Goal: Task Accomplishment & Management: Use online tool/utility

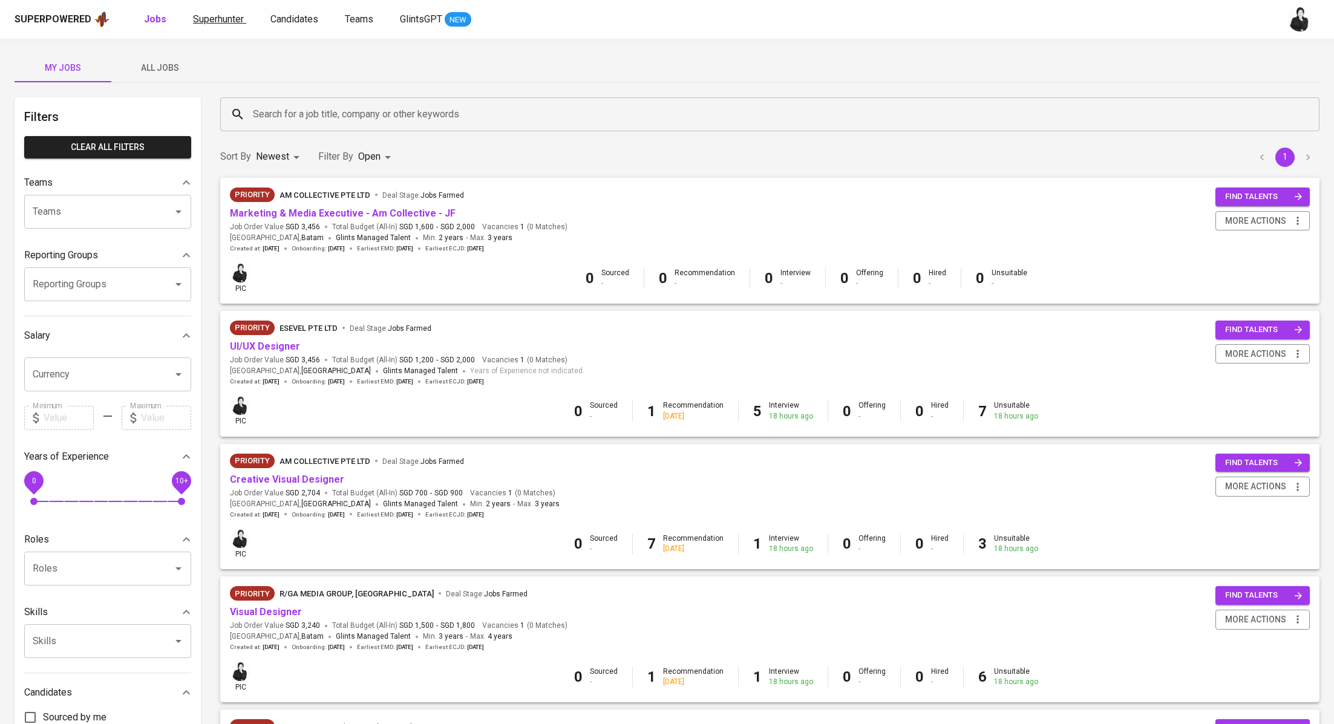
click at [214, 22] on span "Superhunter" at bounding box center [218, 18] width 51 height 11
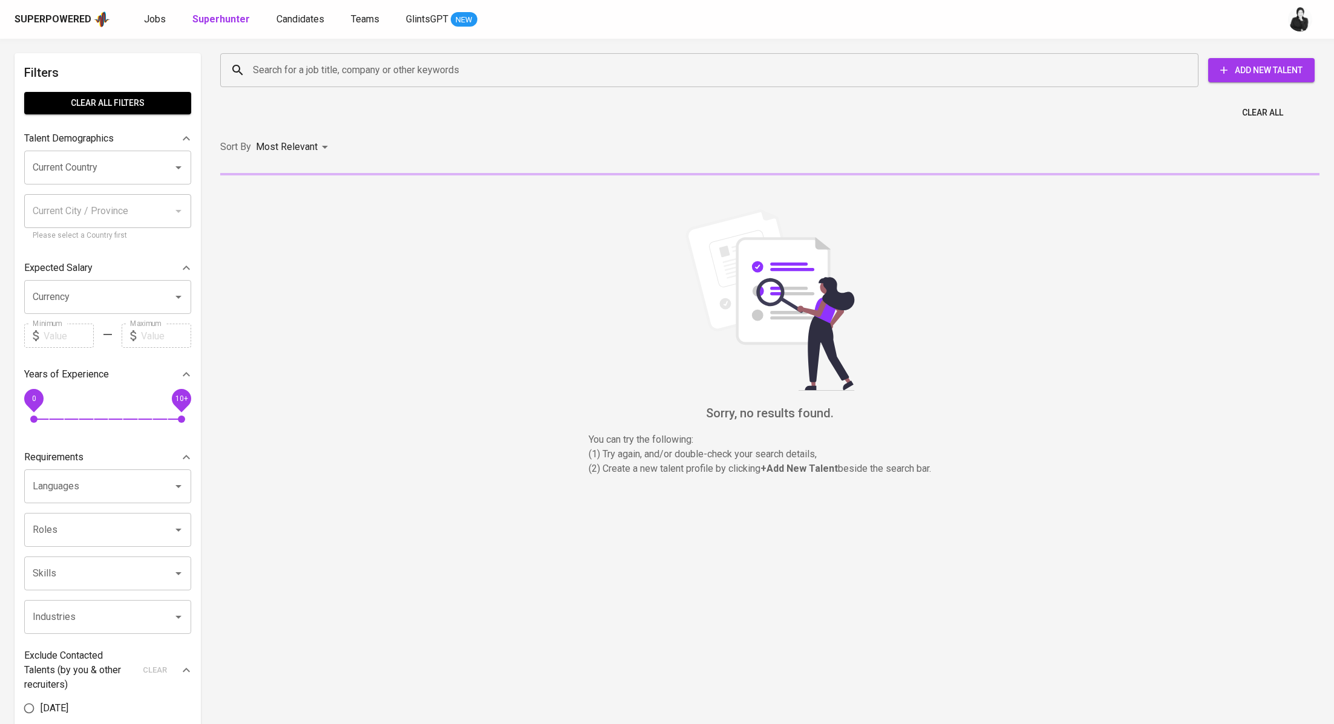
click at [321, 71] on input "Search for a job title, company or other keywords" at bounding box center [712, 70] width 925 height 23
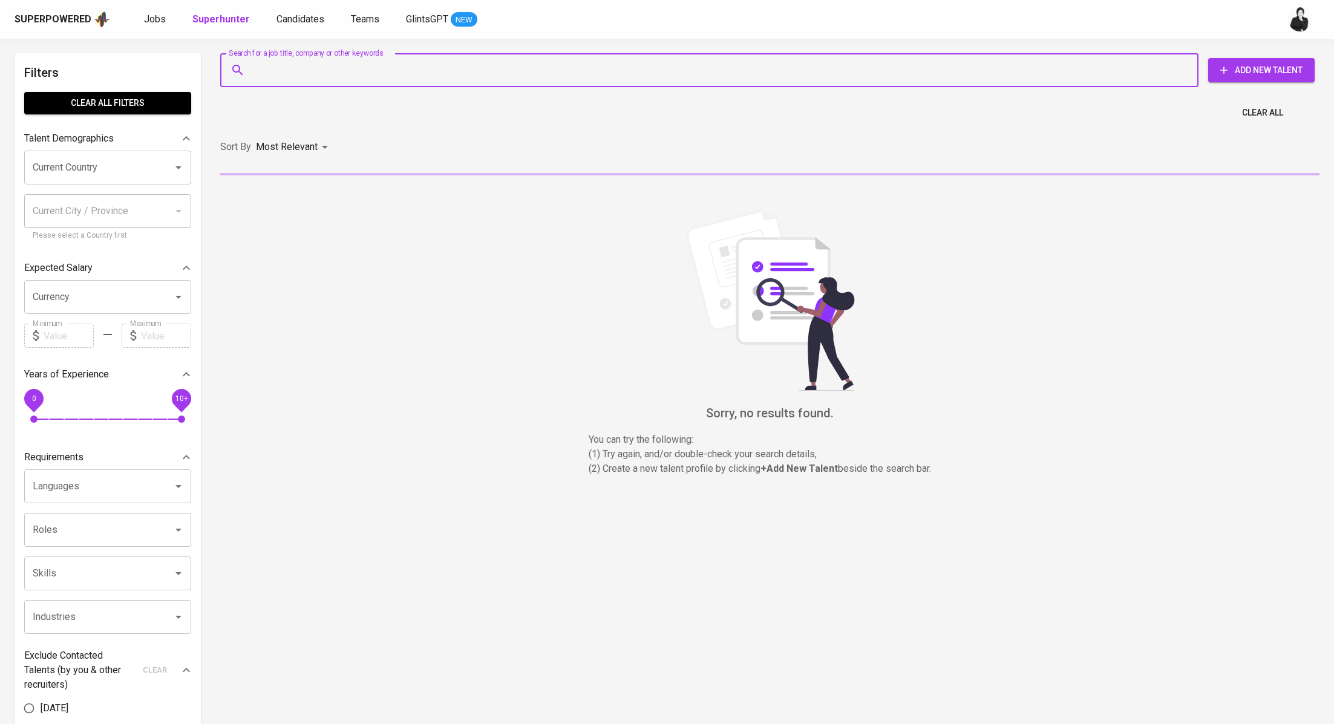
paste input "[EMAIL_ADDRESS][DOMAIN_NAME]"
type input "[EMAIL_ADDRESS][DOMAIN_NAME]"
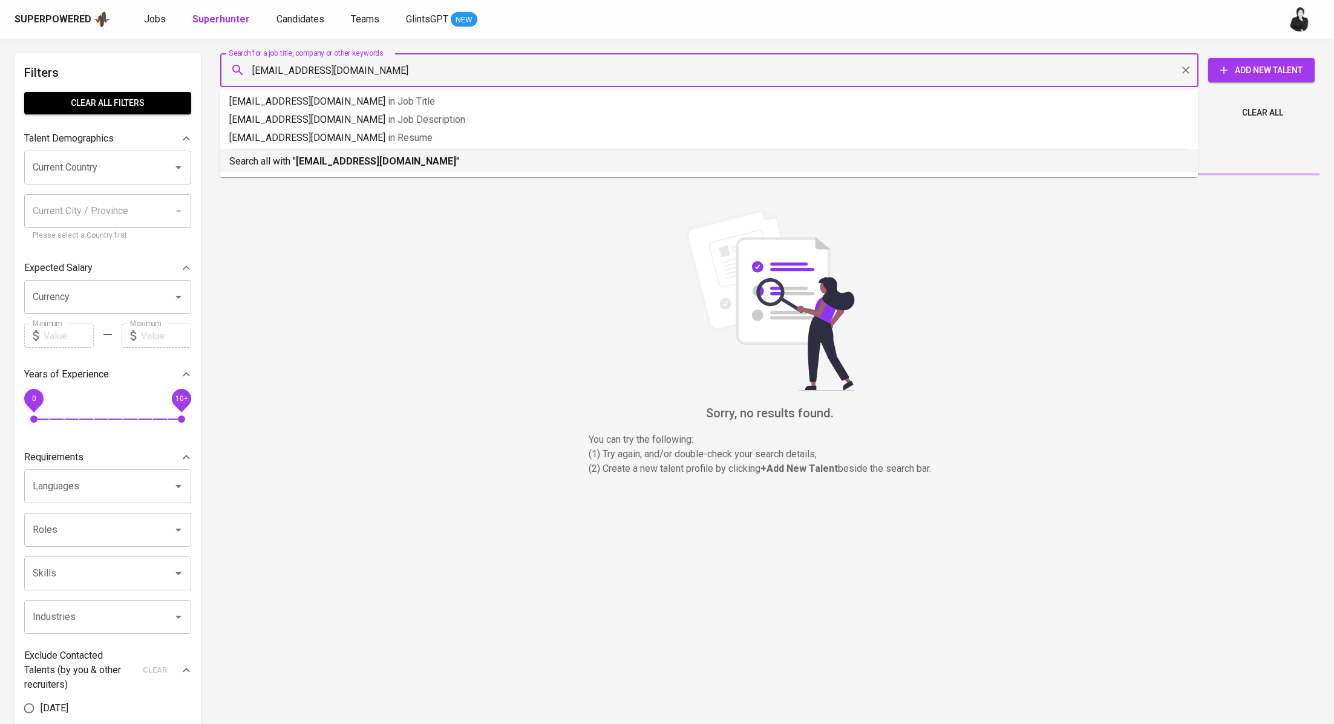
click at [339, 157] on b "[EMAIL_ADDRESS][DOMAIN_NAME]" at bounding box center [376, 160] width 160 height 11
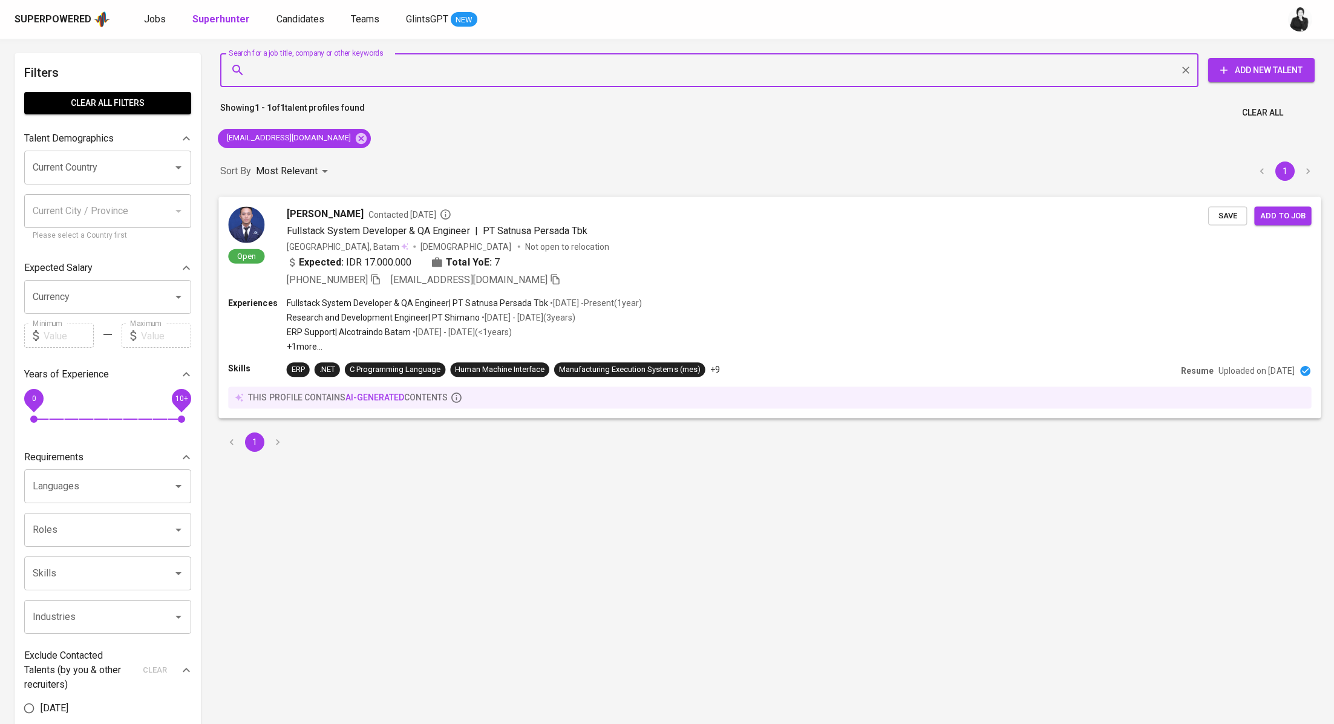
click at [368, 208] on span "Contacted [DATE]" at bounding box center [409, 214] width 83 height 12
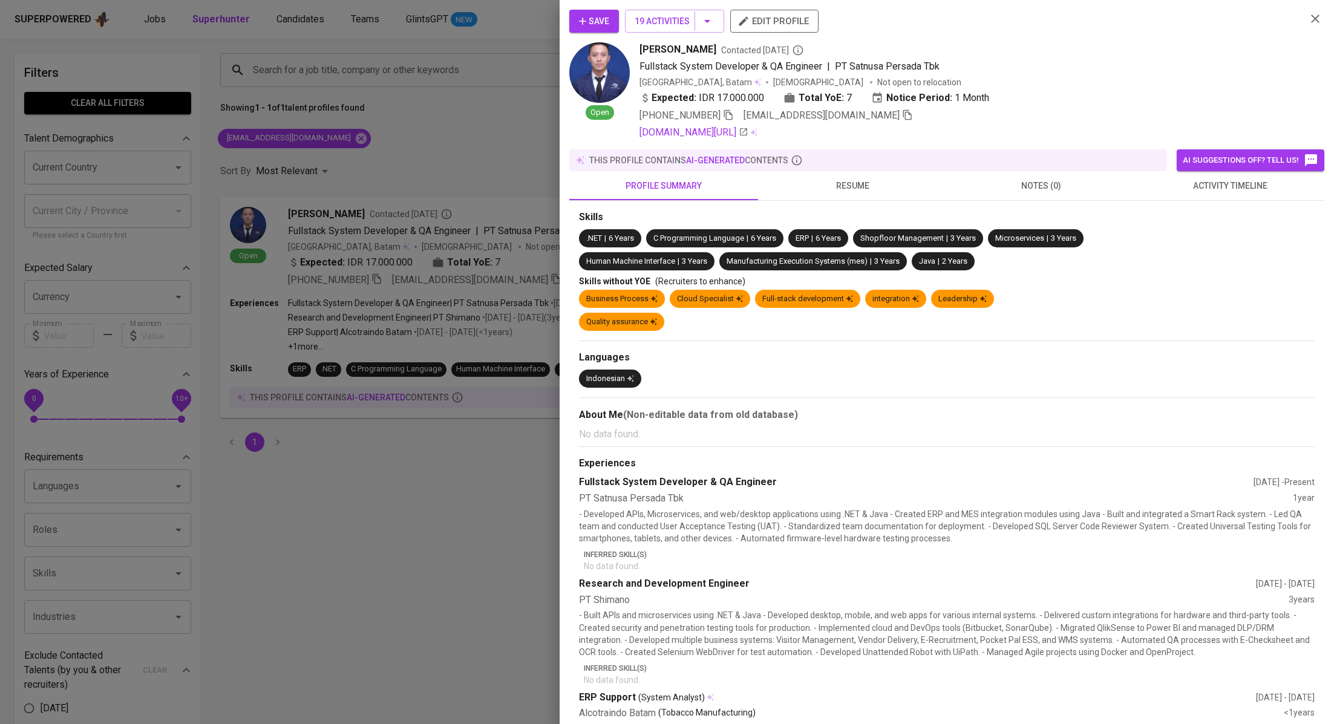
click at [1213, 194] on button "activity timeline" at bounding box center [1230, 185] width 189 height 29
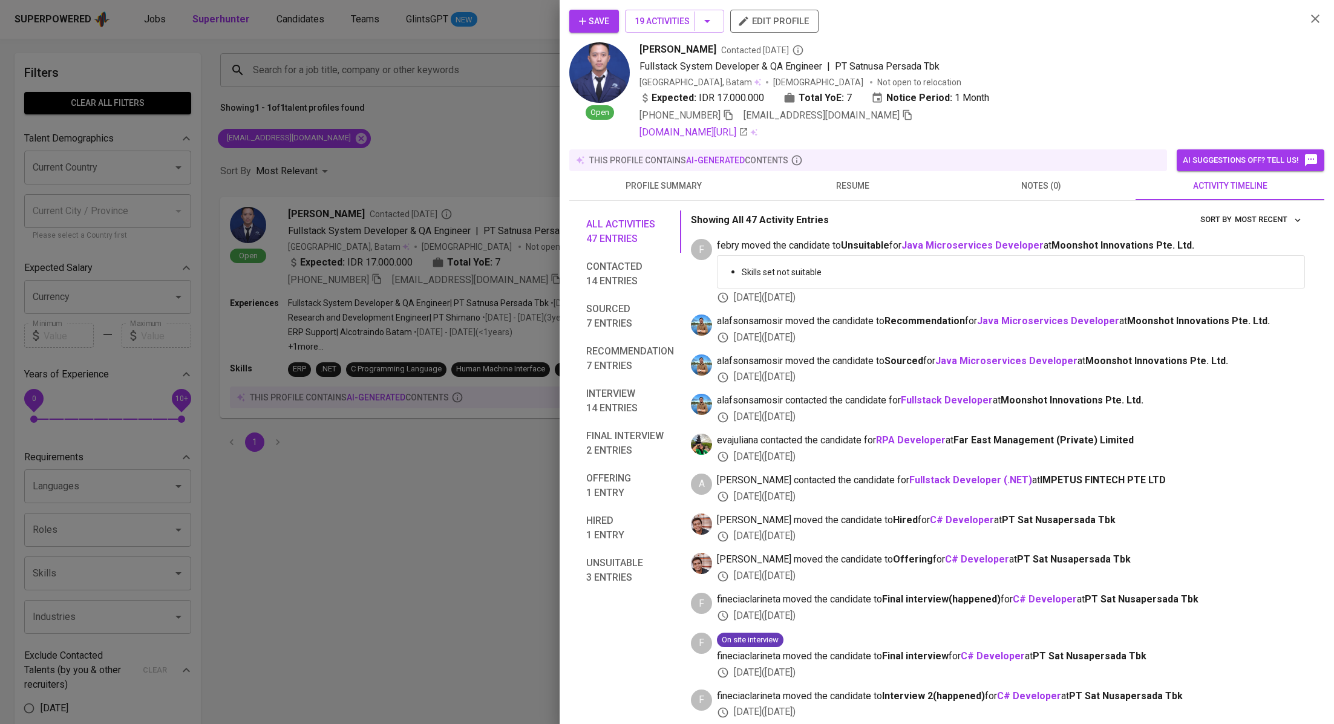
click at [884, 191] on span "resume" at bounding box center [852, 185] width 174 height 15
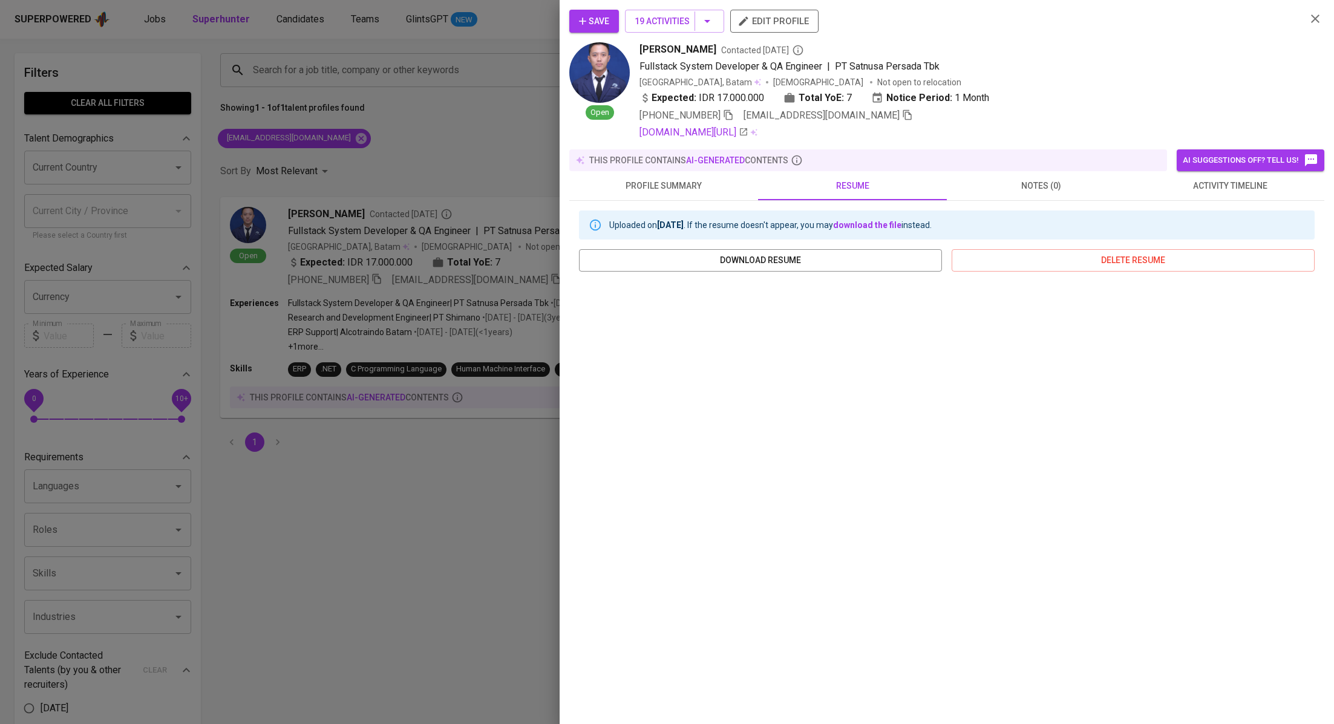
click at [717, 183] on span "profile summary" at bounding box center [664, 185] width 174 height 15
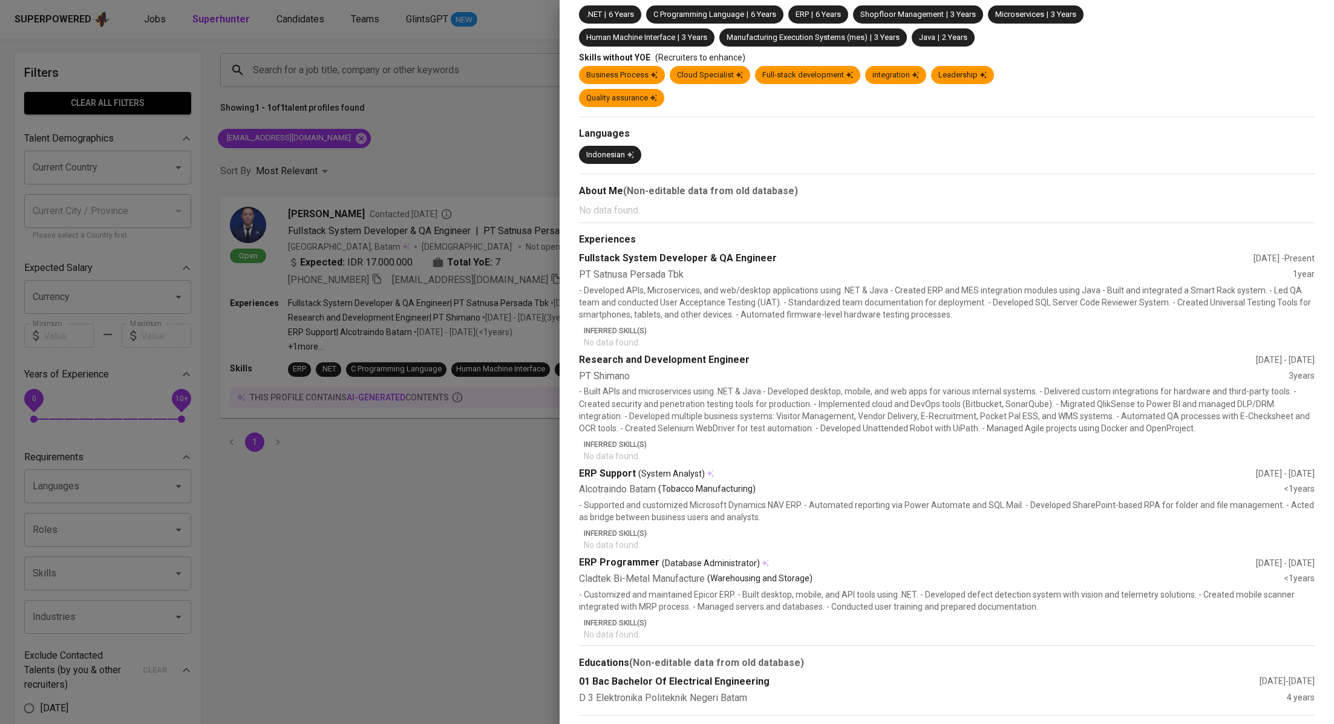
scroll to position [11, 0]
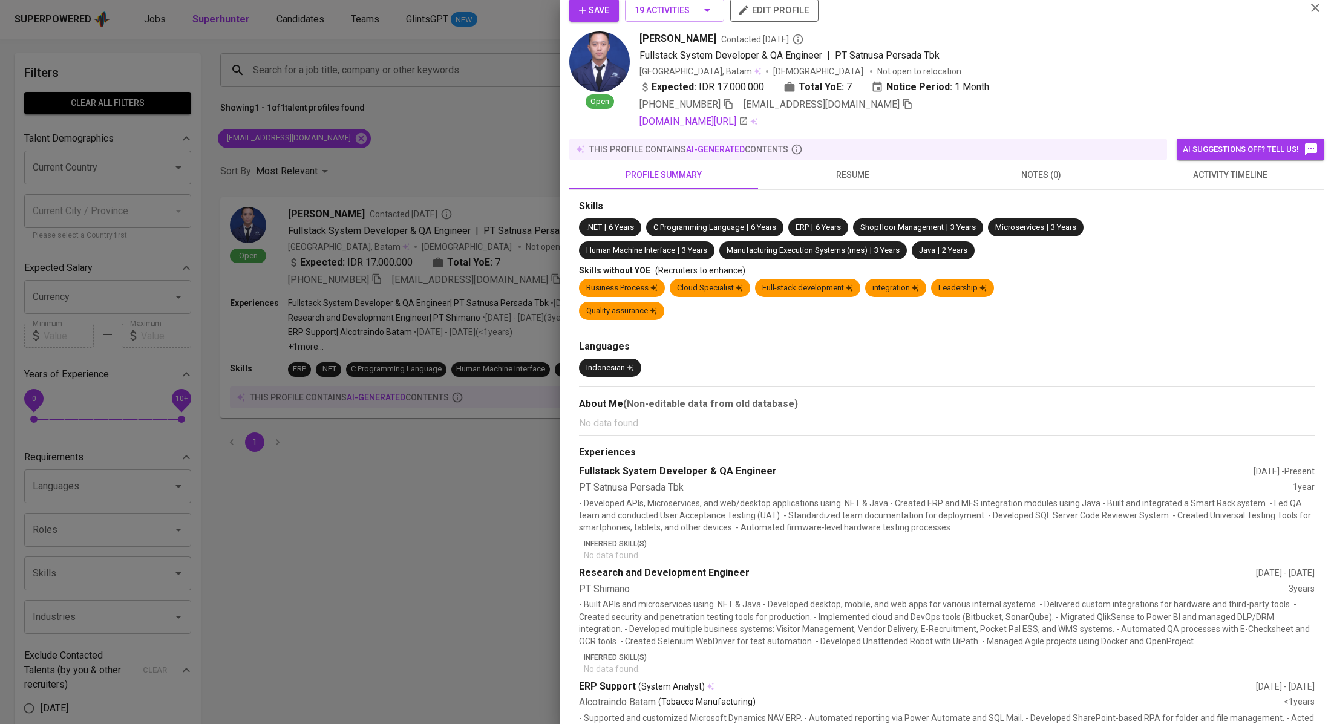
click at [1215, 188] on button "activity timeline" at bounding box center [1230, 174] width 189 height 29
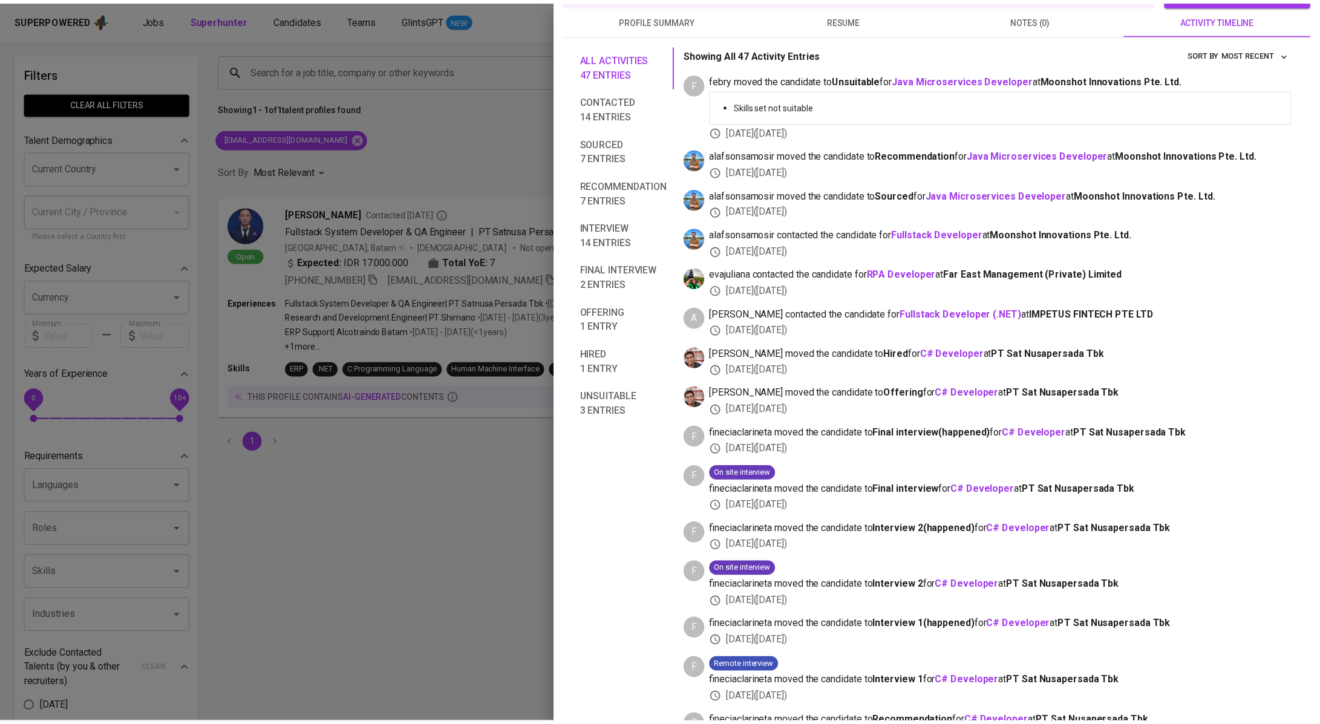
scroll to position [0, 0]
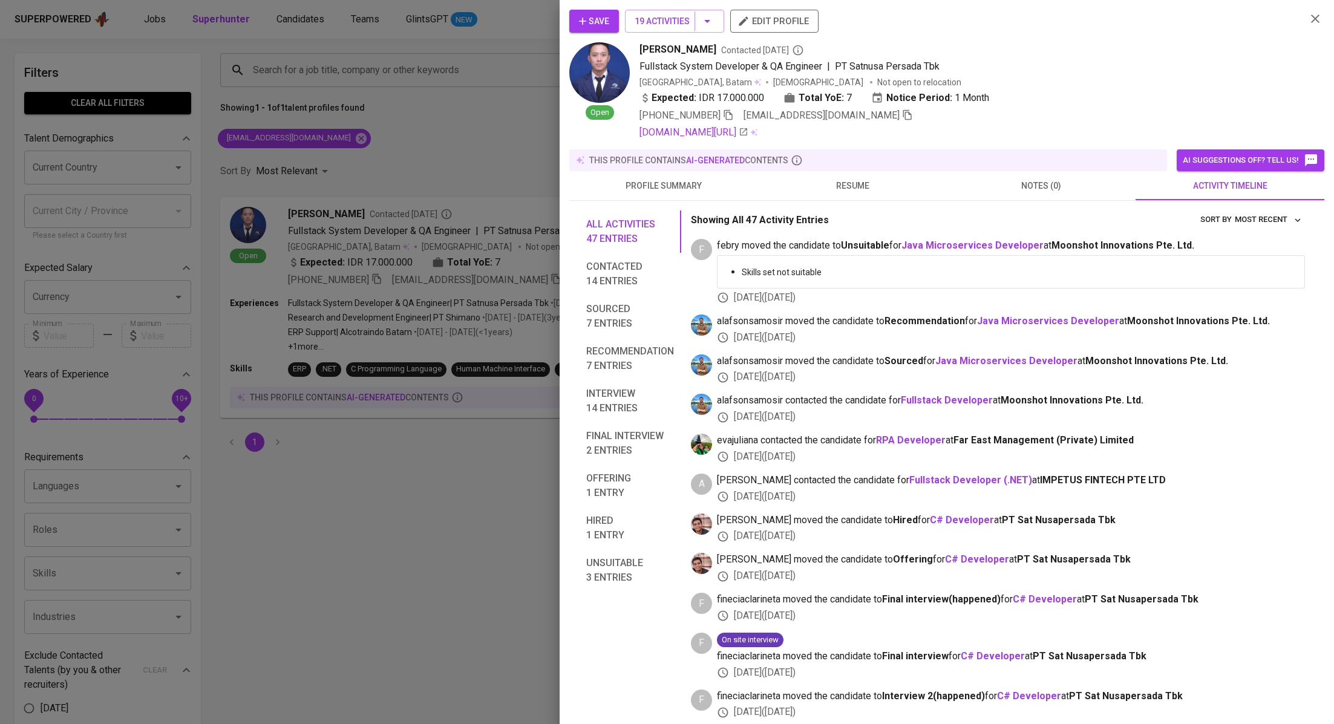
click at [1316, 25] on icon "button" at bounding box center [1315, 18] width 15 height 15
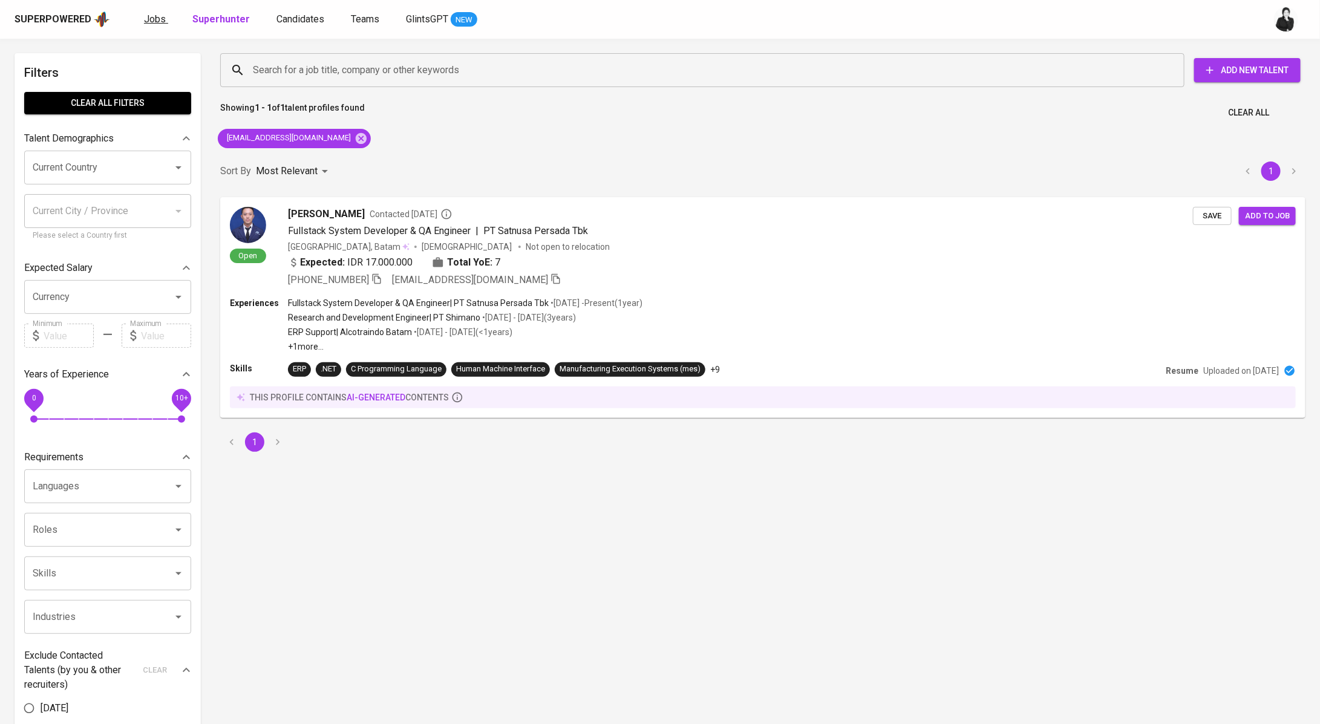
click at [155, 24] on span "Jobs" at bounding box center [155, 18] width 22 height 11
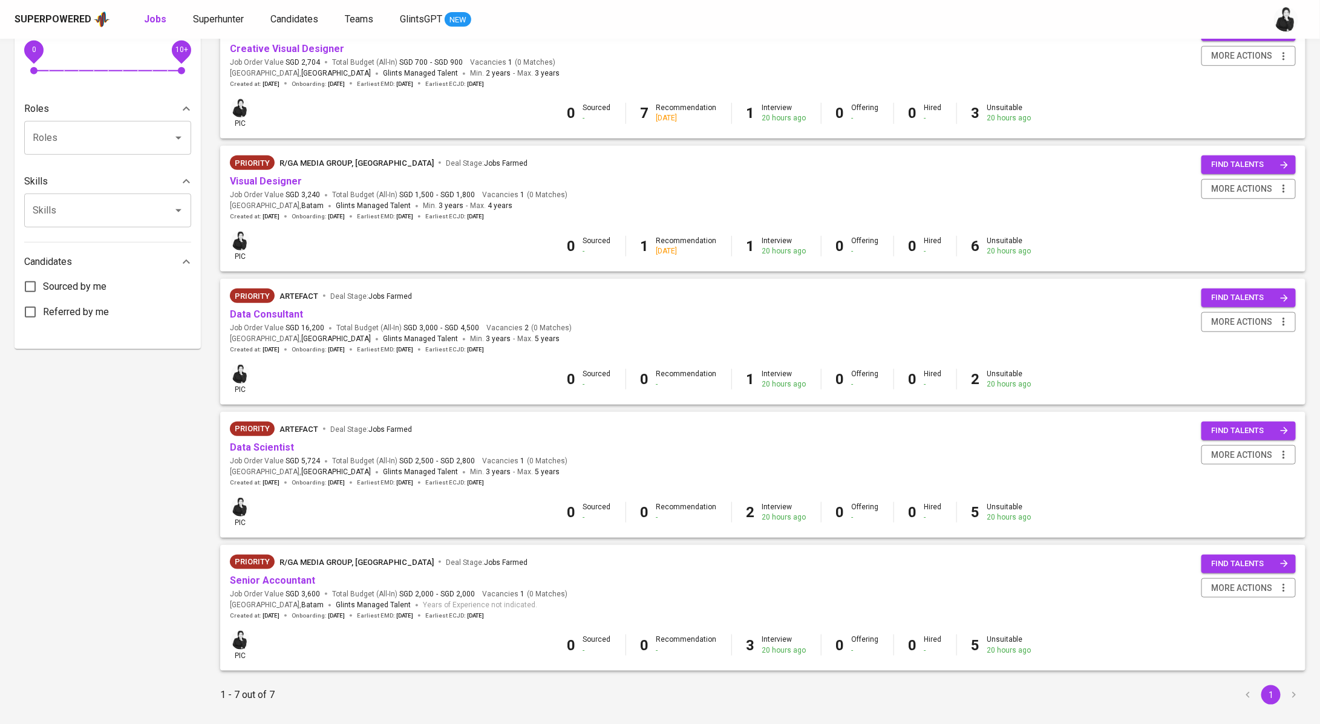
scroll to position [459, 0]
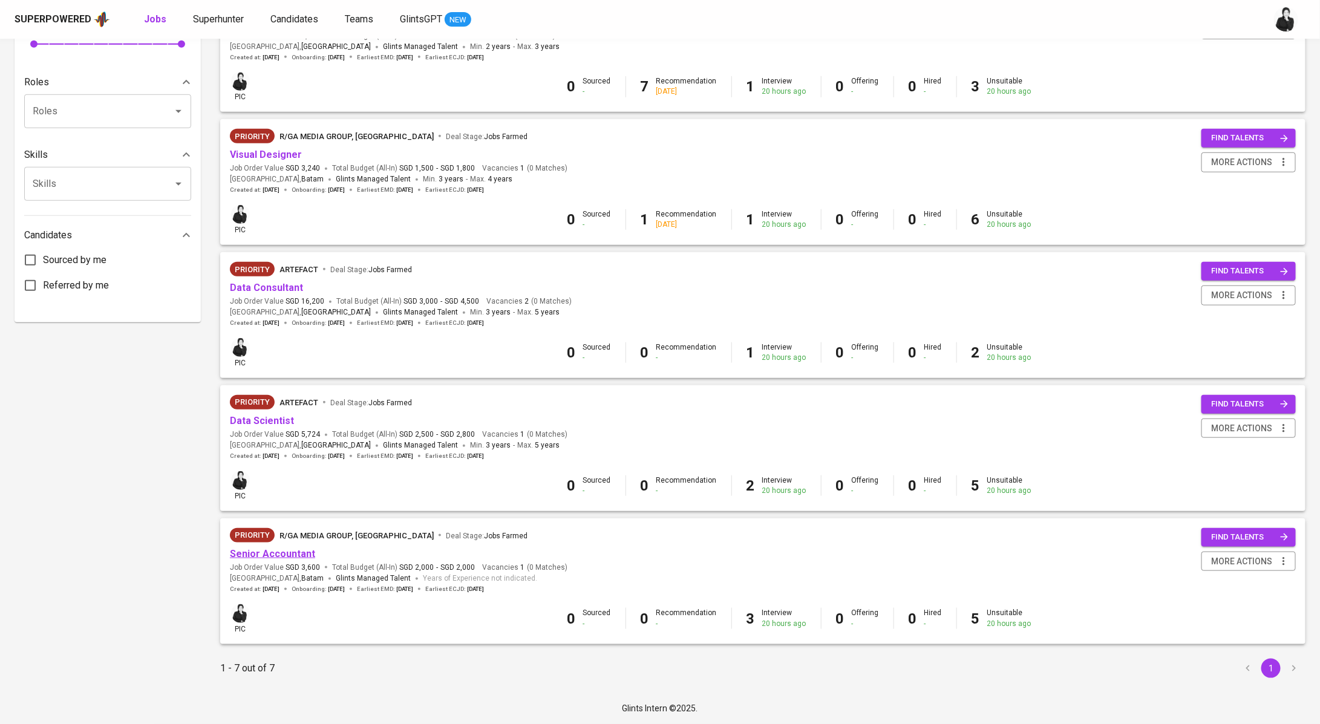
click at [294, 554] on link "Senior Accountant" at bounding box center [272, 553] width 85 height 11
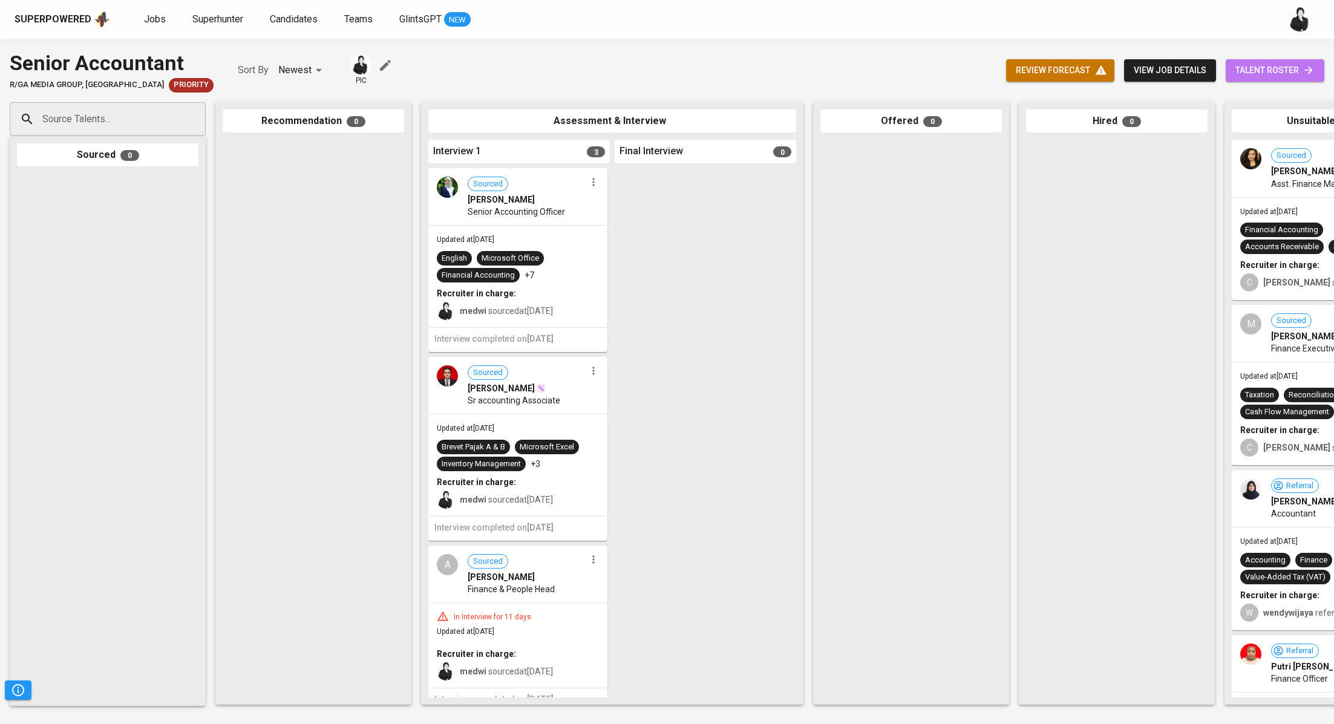
click at [1248, 71] on span "talent roster" at bounding box center [1274, 70] width 79 height 15
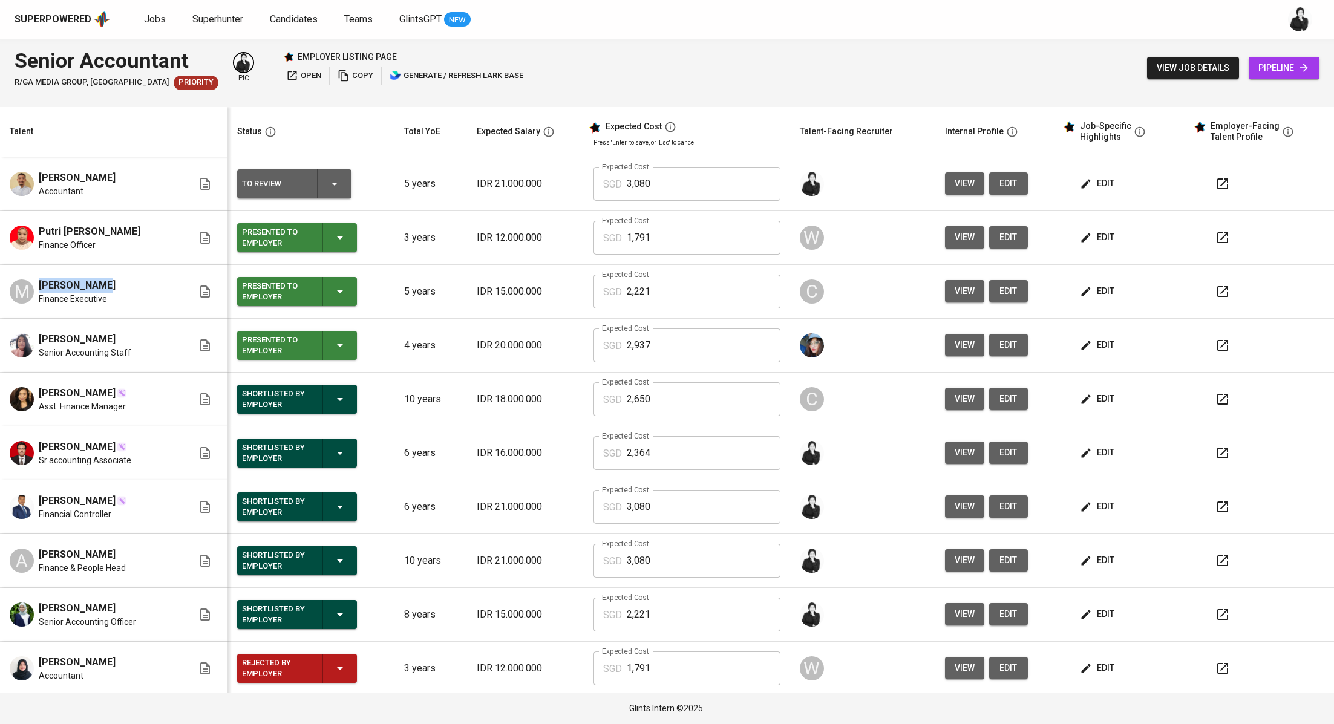
drag, startPoint x: 87, startPoint y: 288, endPoint x: 38, endPoint y: 286, distance: 49.0
click at [38, 286] on div "M [PERSON_NAME] Finance Executive" at bounding box center [101, 291] width 183 height 27
copy span "[PERSON_NAME]"
click at [339, 341] on icon "button" at bounding box center [340, 345] width 15 height 15
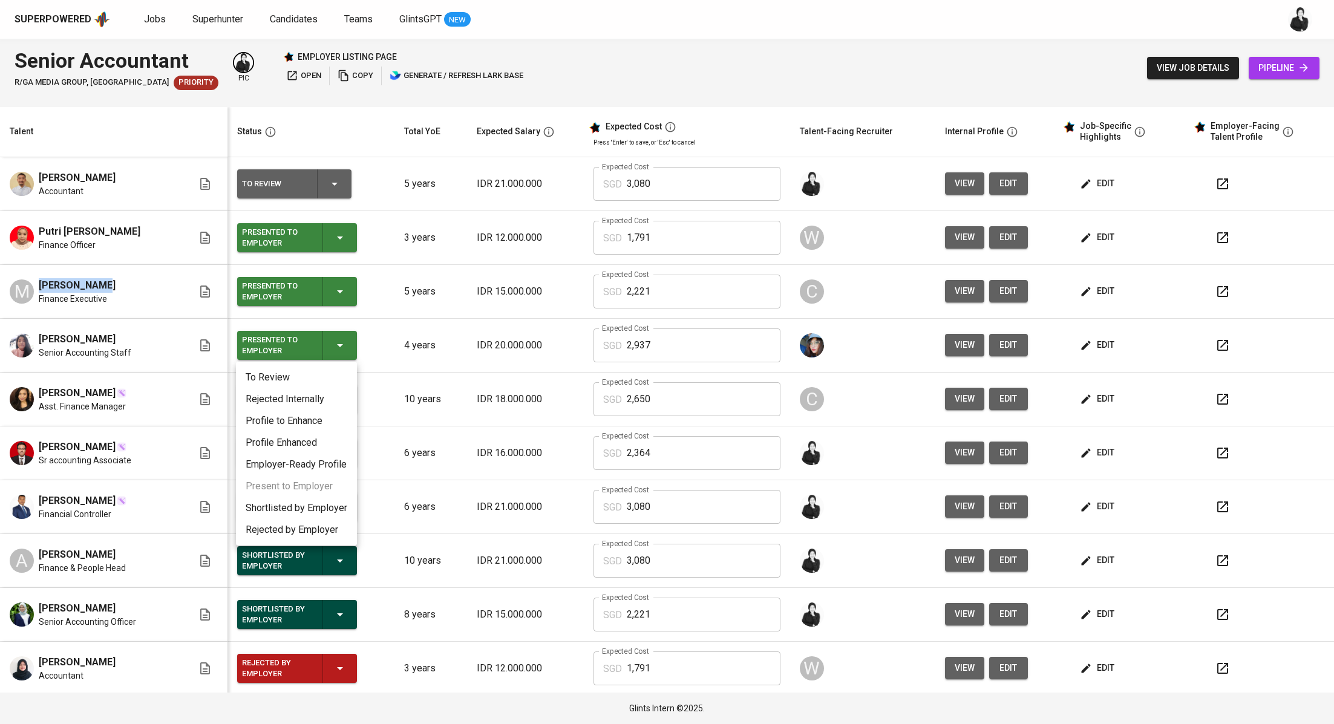
click at [316, 500] on li "Shortlisted by Employer" at bounding box center [296, 508] width 121 height 22
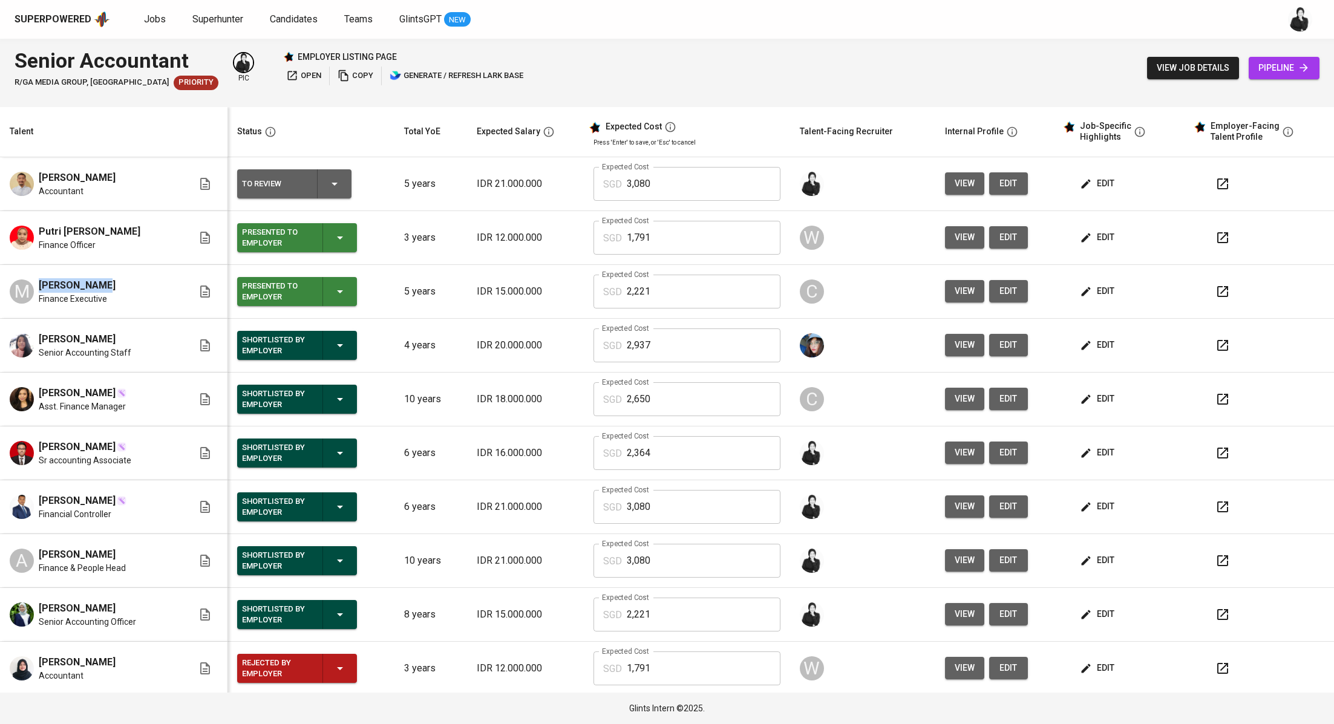
click at [338, 284] on icon "button" at bounding box center [340, 291] width 15 height 15
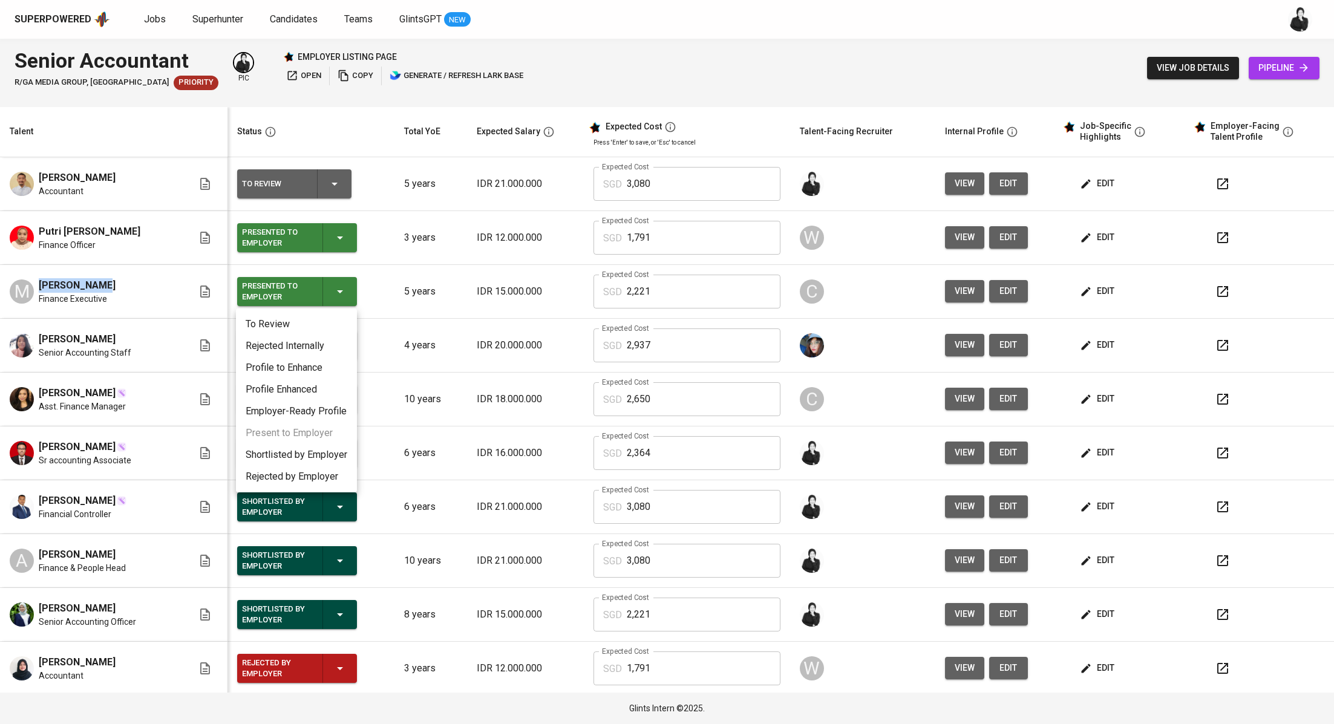
click at [333, 448] on li "Shortlisted by Employer" at bounding box center [296, 455] width 121 height 22
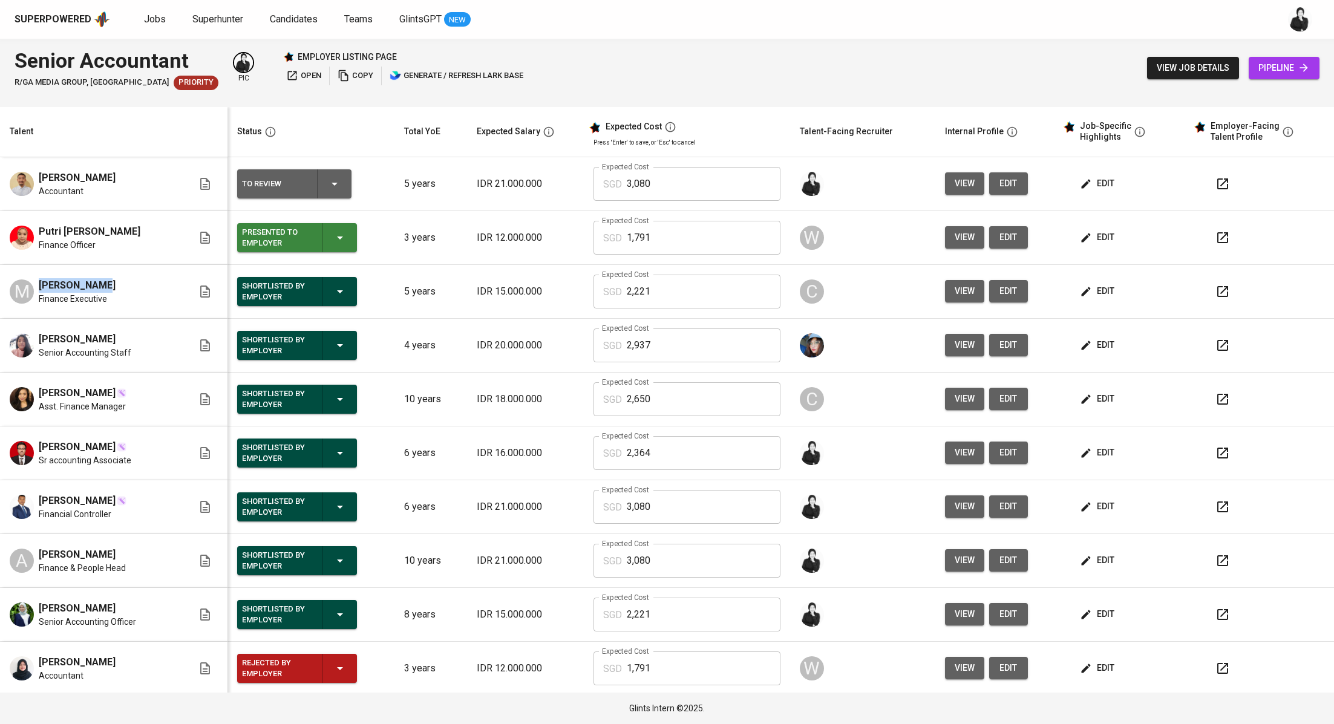
click at [345, 231] on icon "button" at bounding box center [340, 238] width 15 height 15
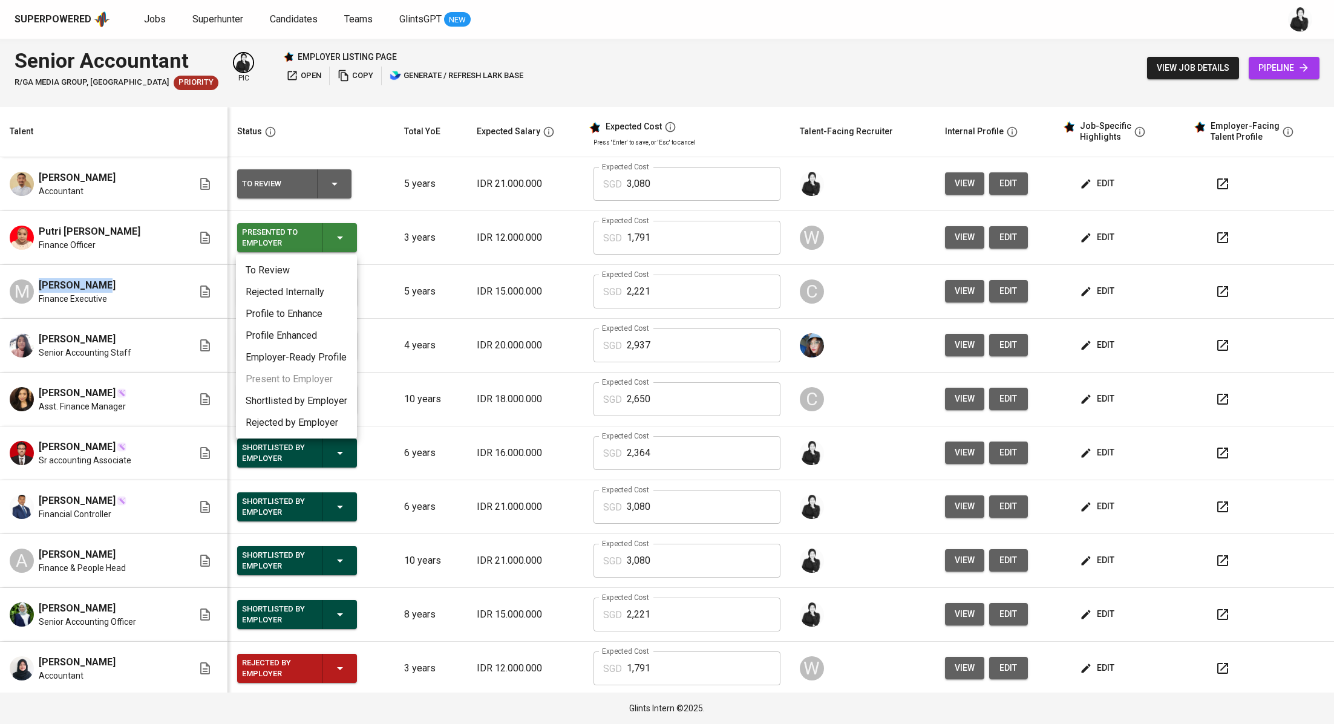
click at [313, 399] on li "Shortlisted by Employer" at bounding box center [296, 401] width 121 height 22
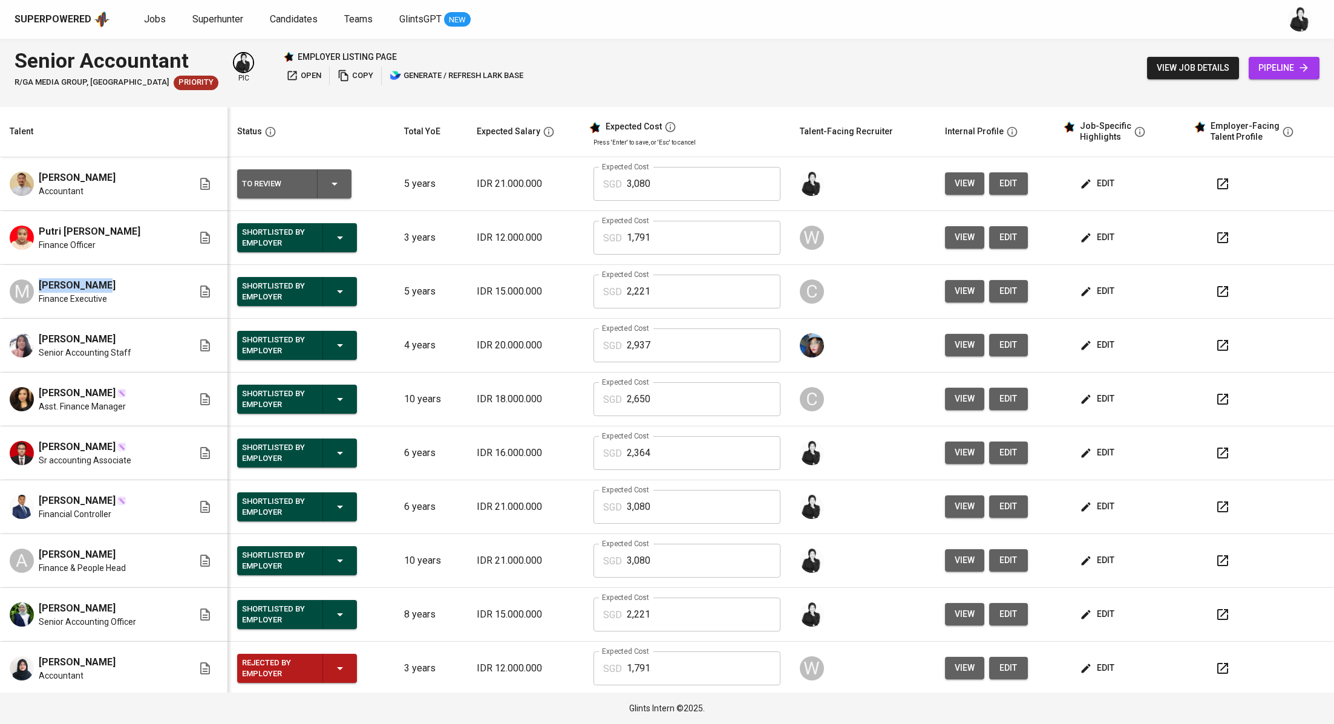
click at [286, 71] on span "open" at bounding box center [303, 76] width 35 height 14
click at [154, 20] on span "Jobs" at bounding box center [155, 18] width 22 height 11
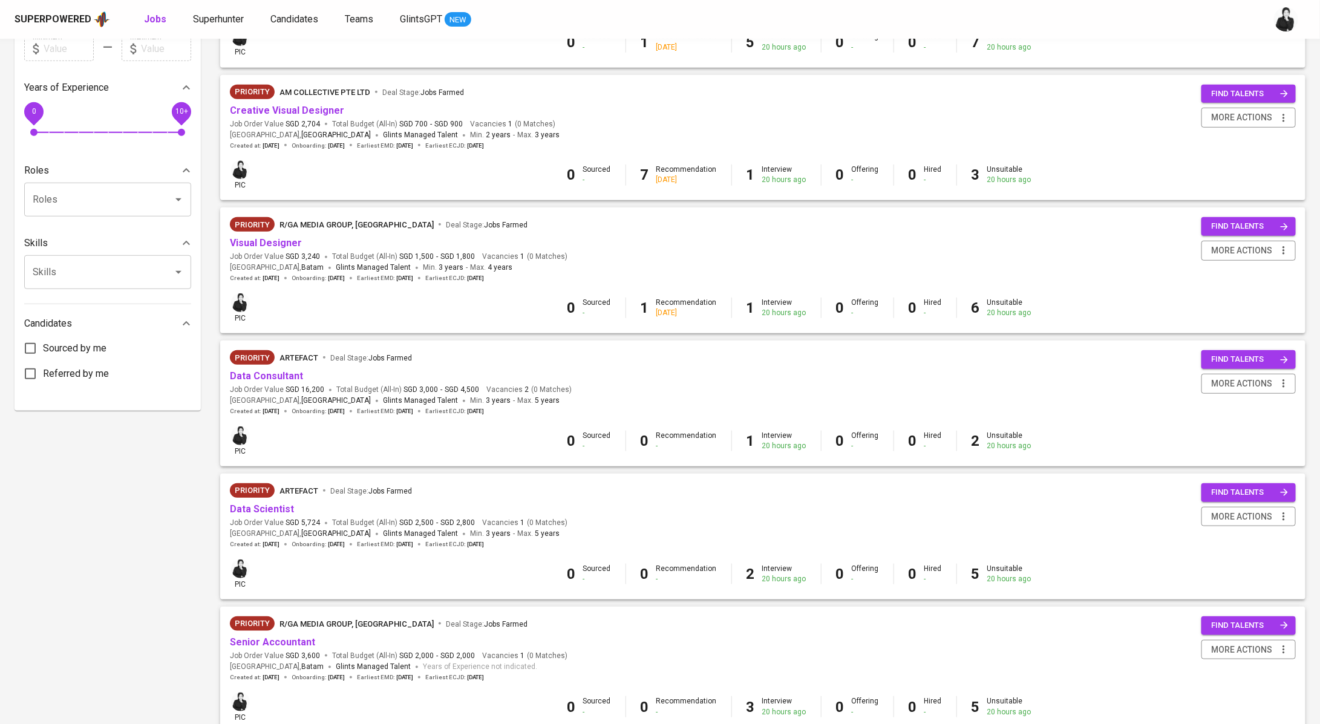
scroll to position [425, 0]
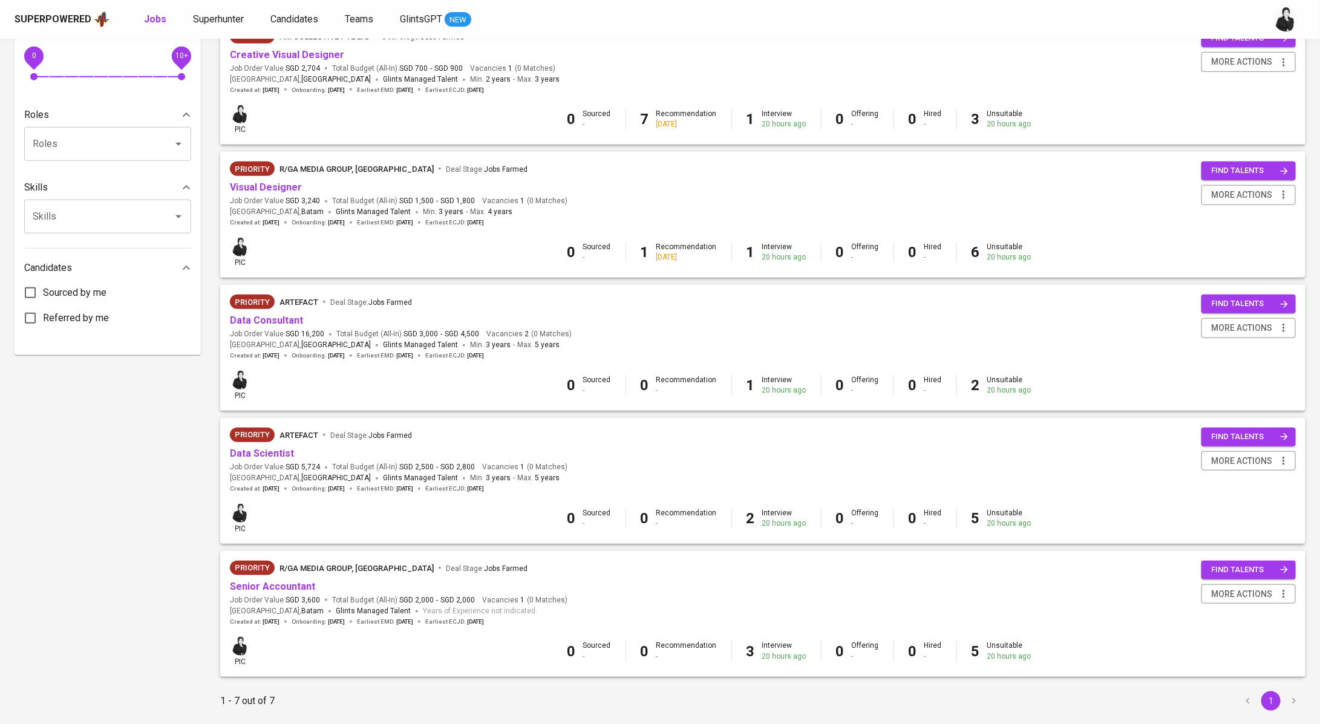
click at [298, 582] on span "Senior Accountant" at bounding box center [272, 587] width 85 height 14
click at [302, 583] on link "Senior Accountant" at bounding box center [272, 586] width 85 height 11
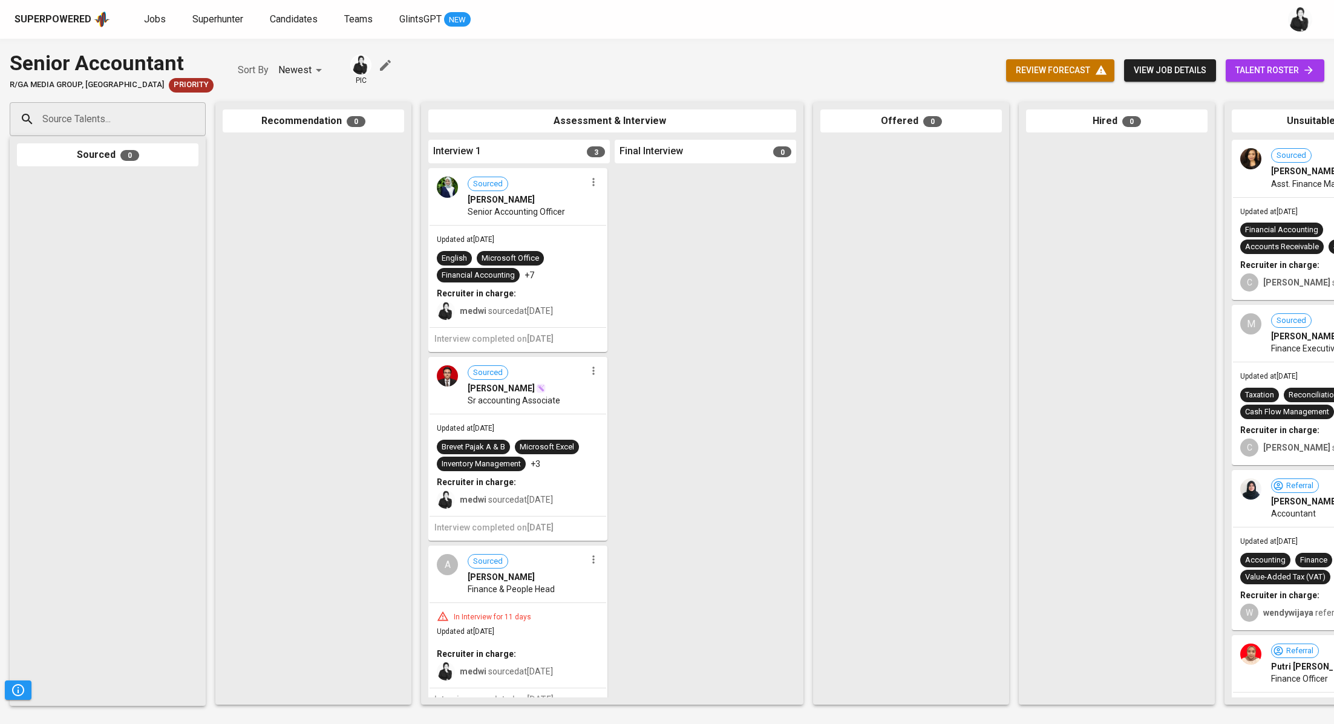
click at [1253, 62] on link "talent roster" at bounding box center [1275, 70] width 99 height 22
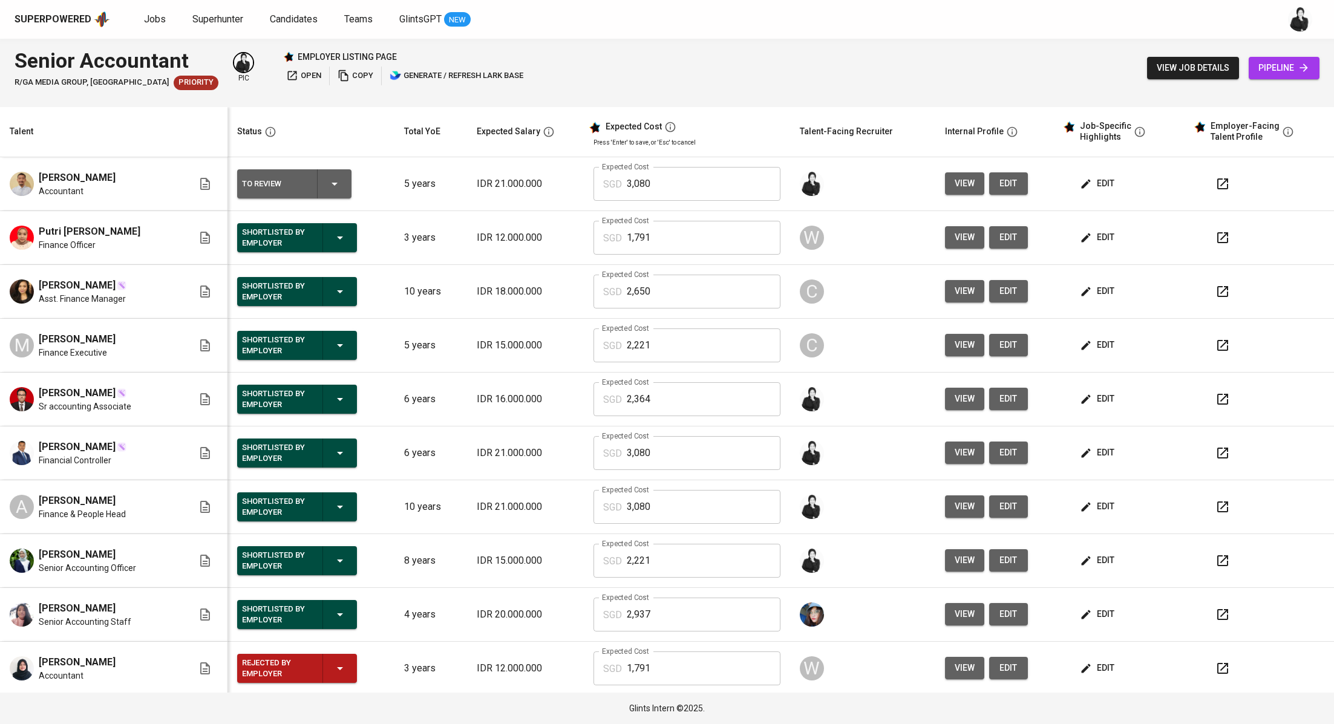
click at [1223, 288] on button "button" at bounding box center [1222, 291] width 29 height 29
click at [148, 21] on span "Jobs" at bounding box center [155, 18] width 22 height 11
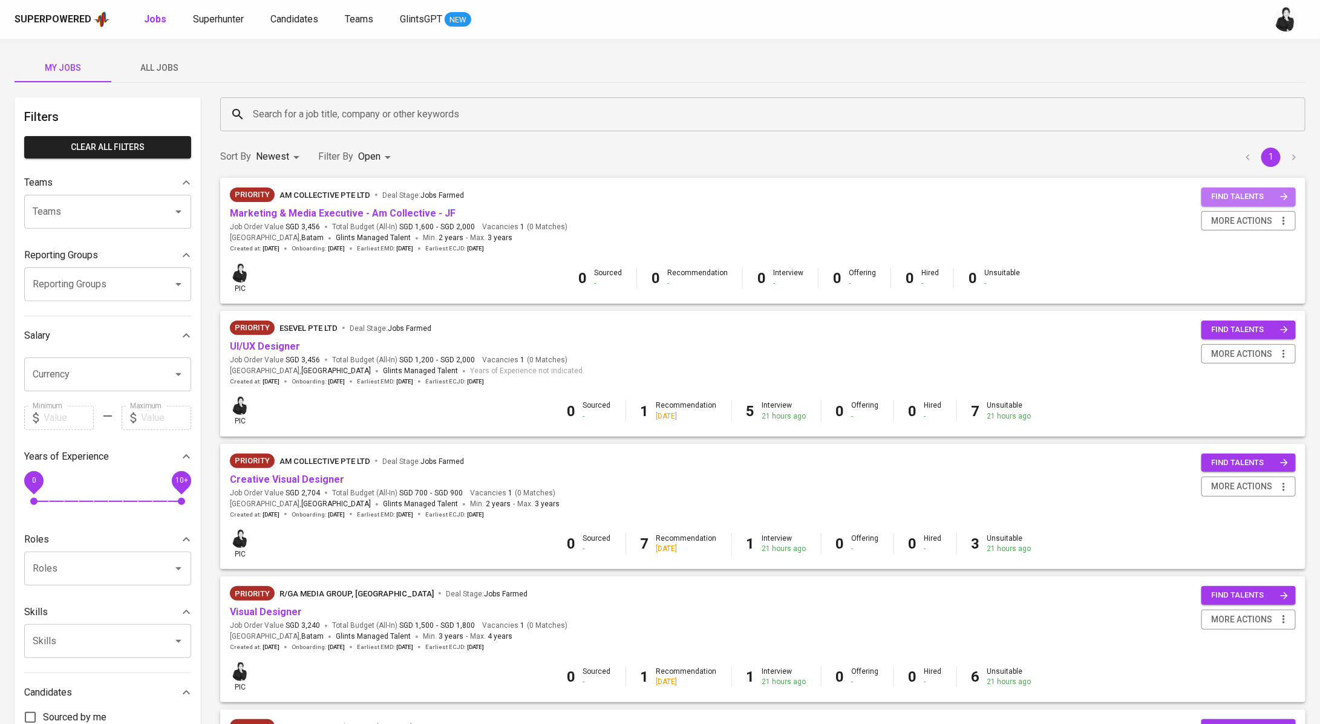
click at [1258, 194] on span "find talents" at bounding box center [1249, 197] width 77 height 14
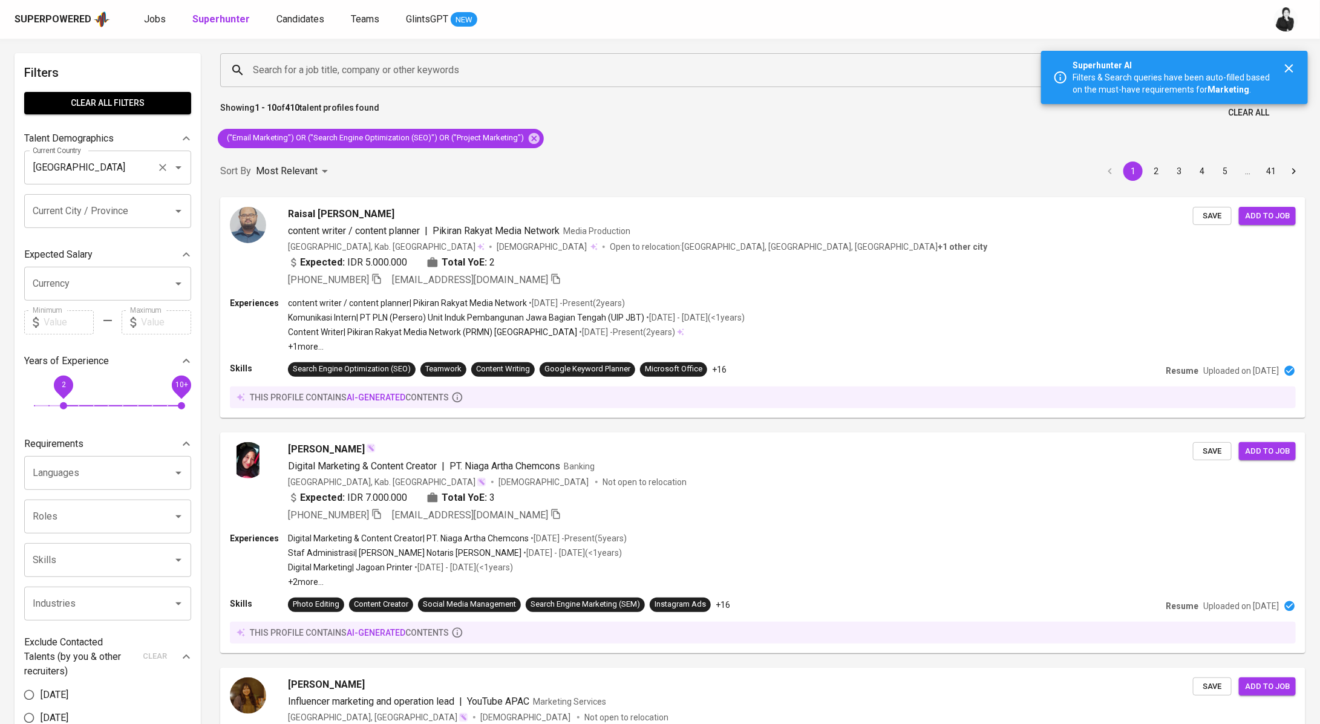
click at [105, 162] on input "[GEOGRAPHIC_DATA]" at bounding box center [91, 167] width 122 height 23
type input "b"
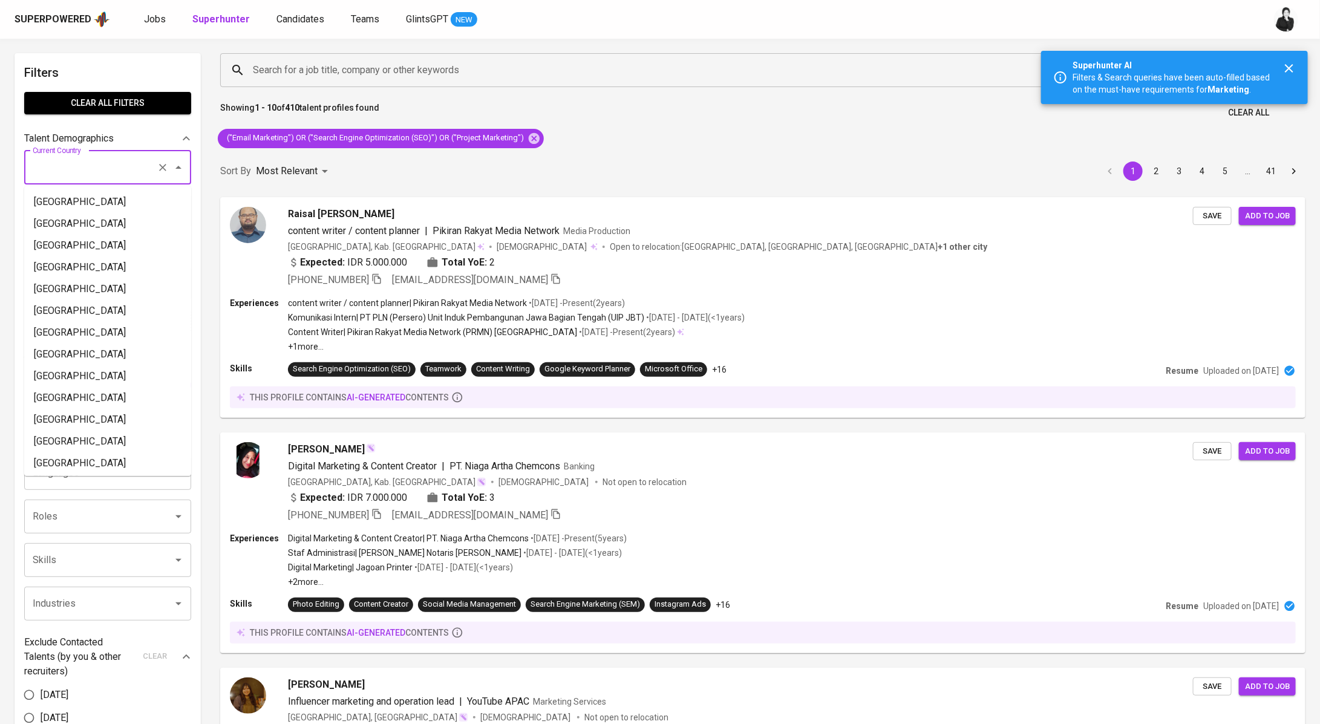
type input "i"
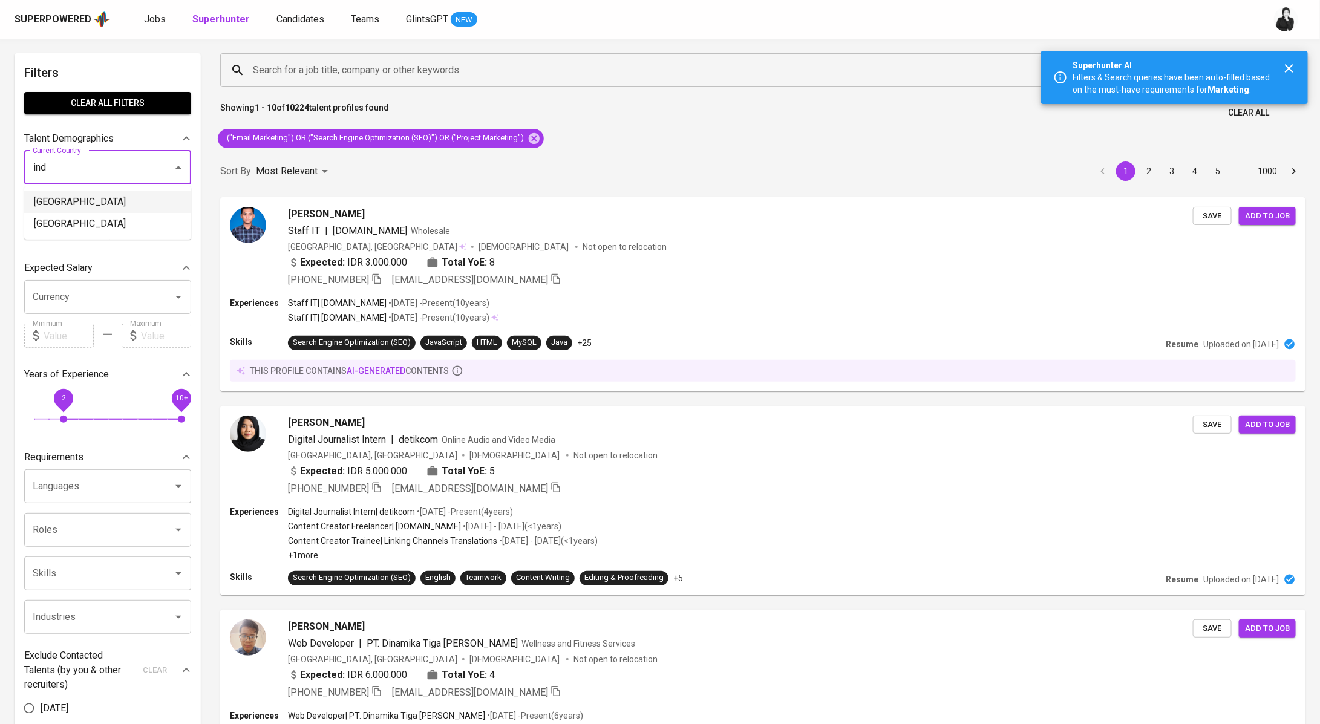
click at [108, 198] on li "[GEOGRAPHIC_DATA]" at bounding box center [107, 202] width 167 height 22
type input "[GEOGRAPHIC_DATA]"
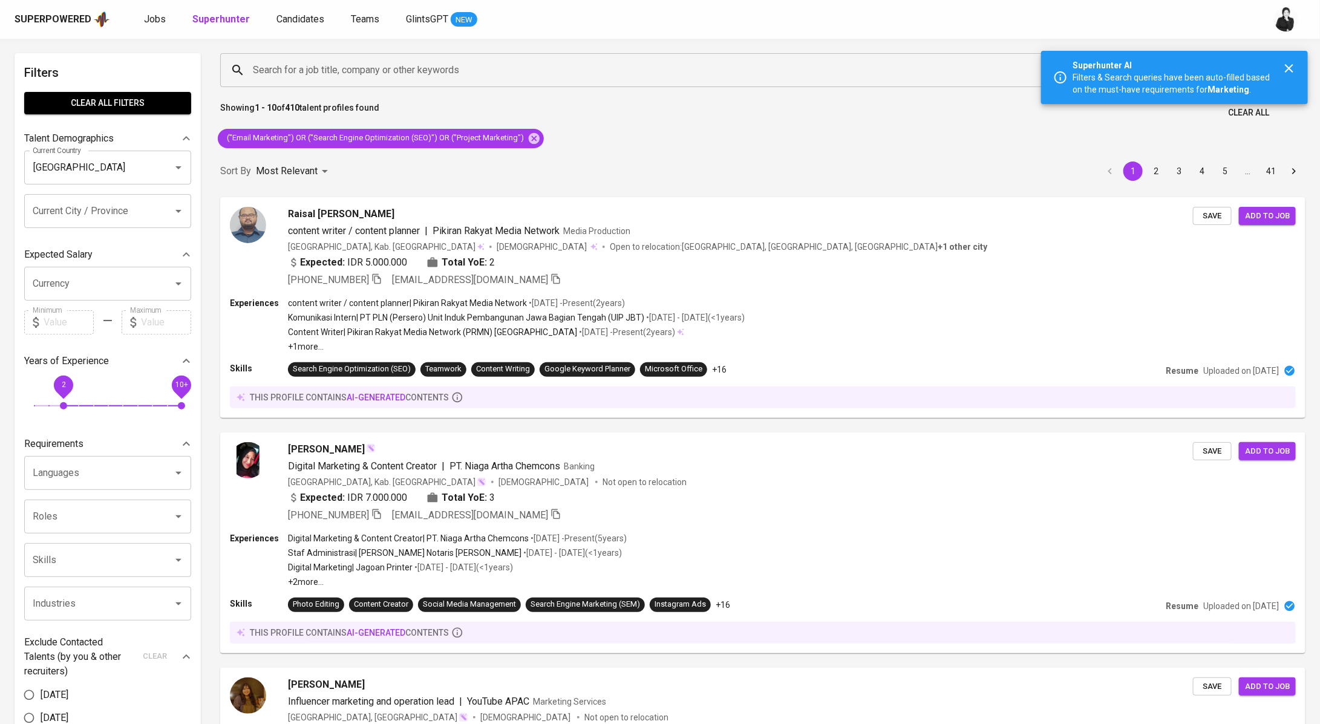
click at [114, 214] on input "Current City / Province" at bounding box center [91, 211] width 122 height 23
type input "batam"
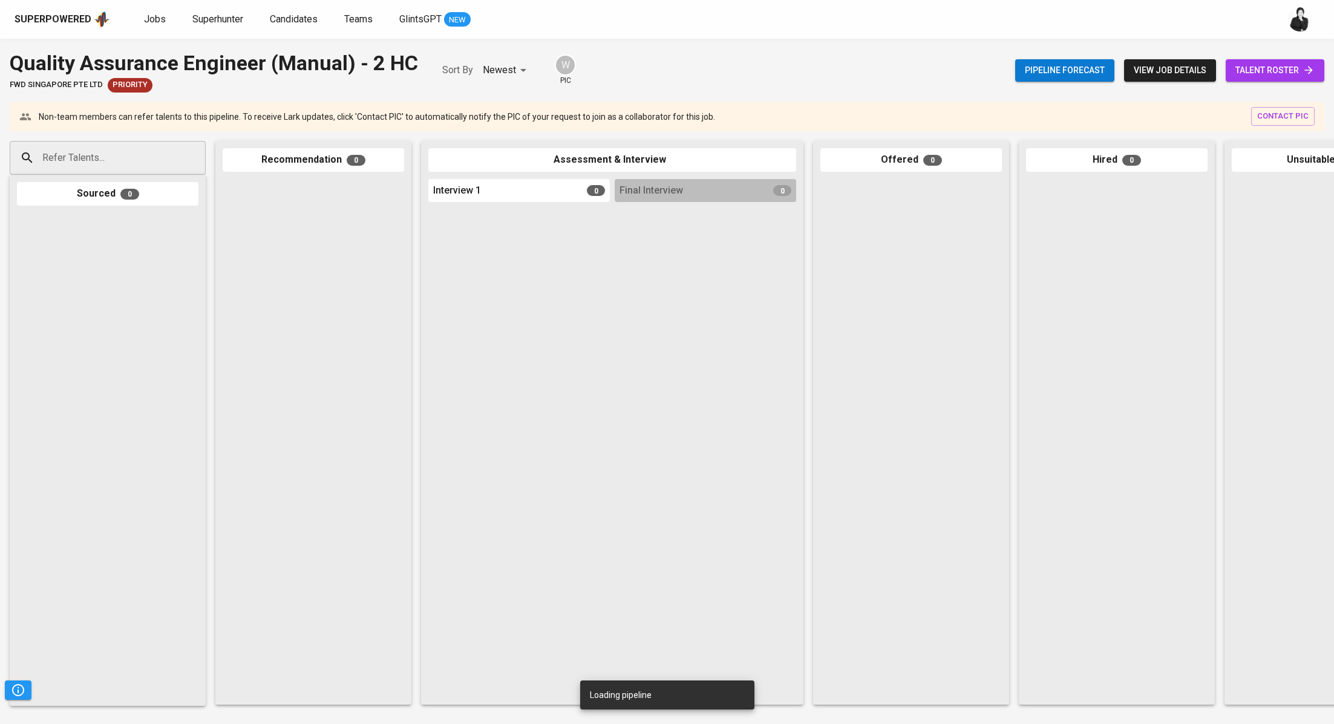
click at [1252, 59] on link "talent roster" at bounding box center [1275, 70] width 99 height 22
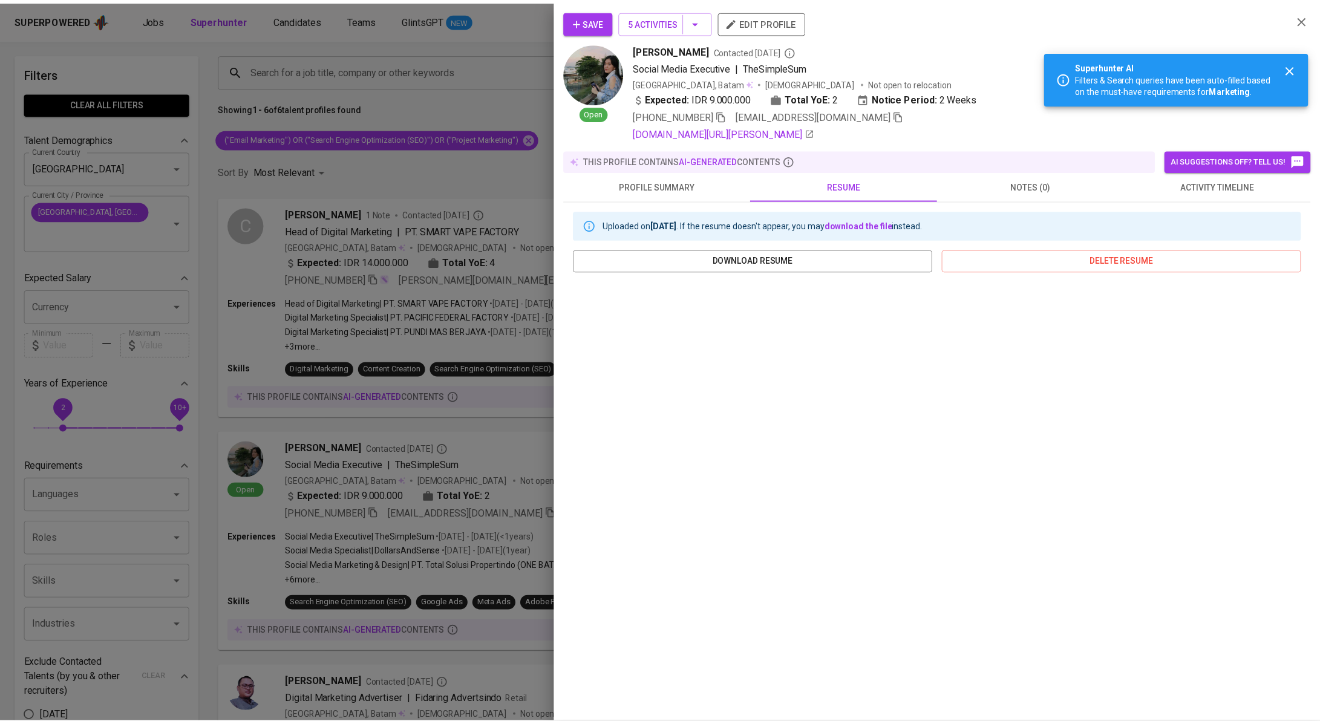
scroll to position [48, 0]
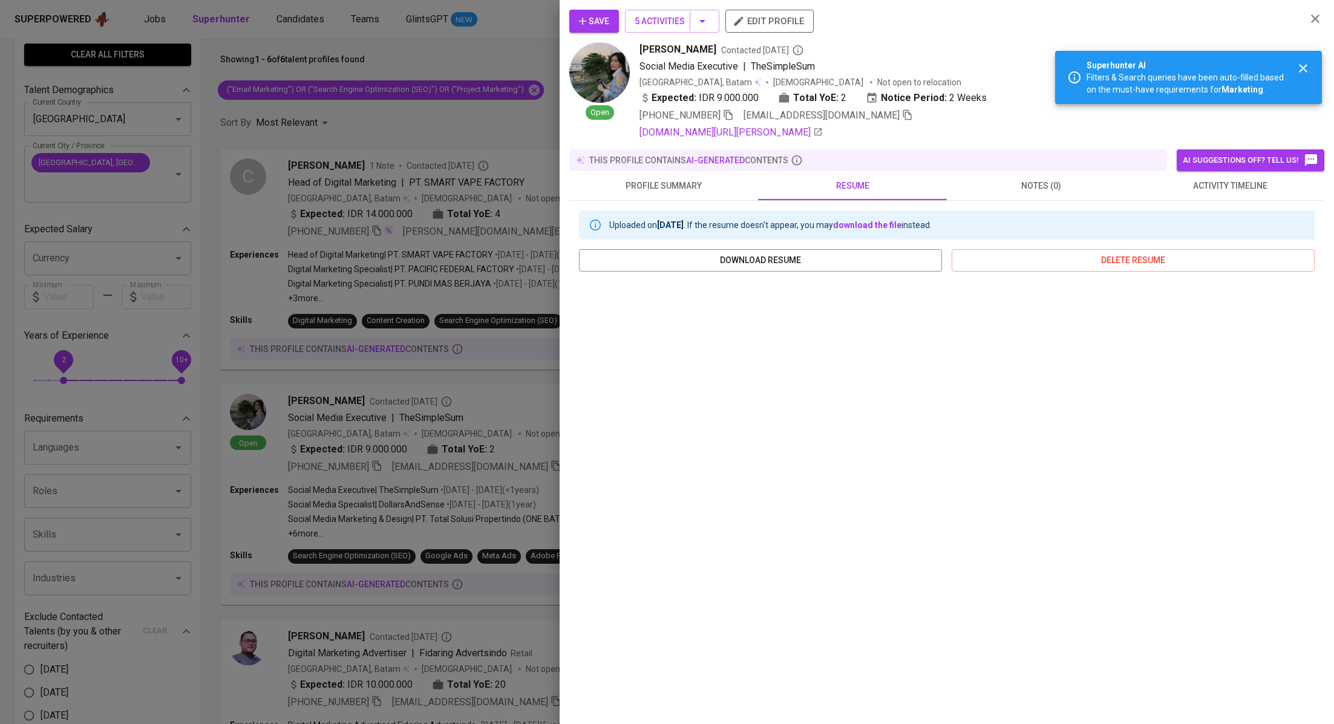
click at [1317, 16] on icon "button" at bounding box center [1315, 18] width 15 height 15
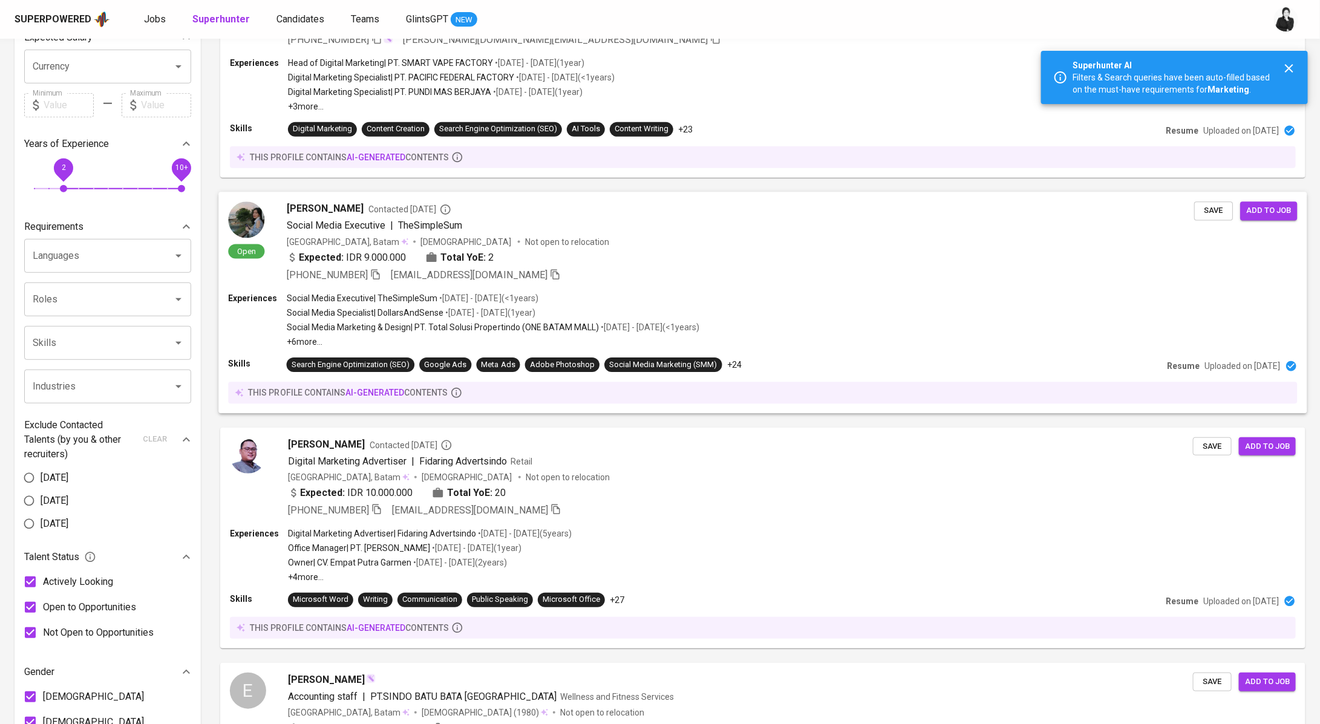
scroll to position [299, 0]
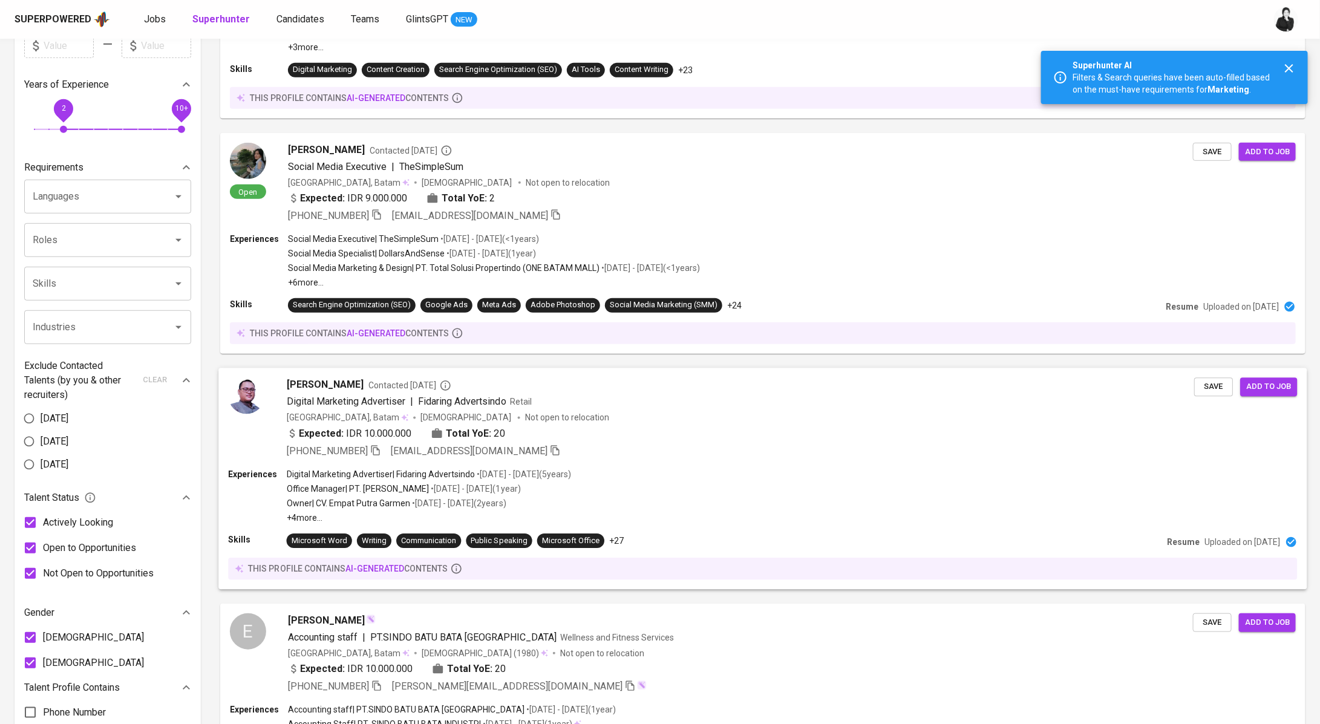
click at [416, 391] on span "Contacted [DATE]" at bounding box center [409, 385] width 83 height 12
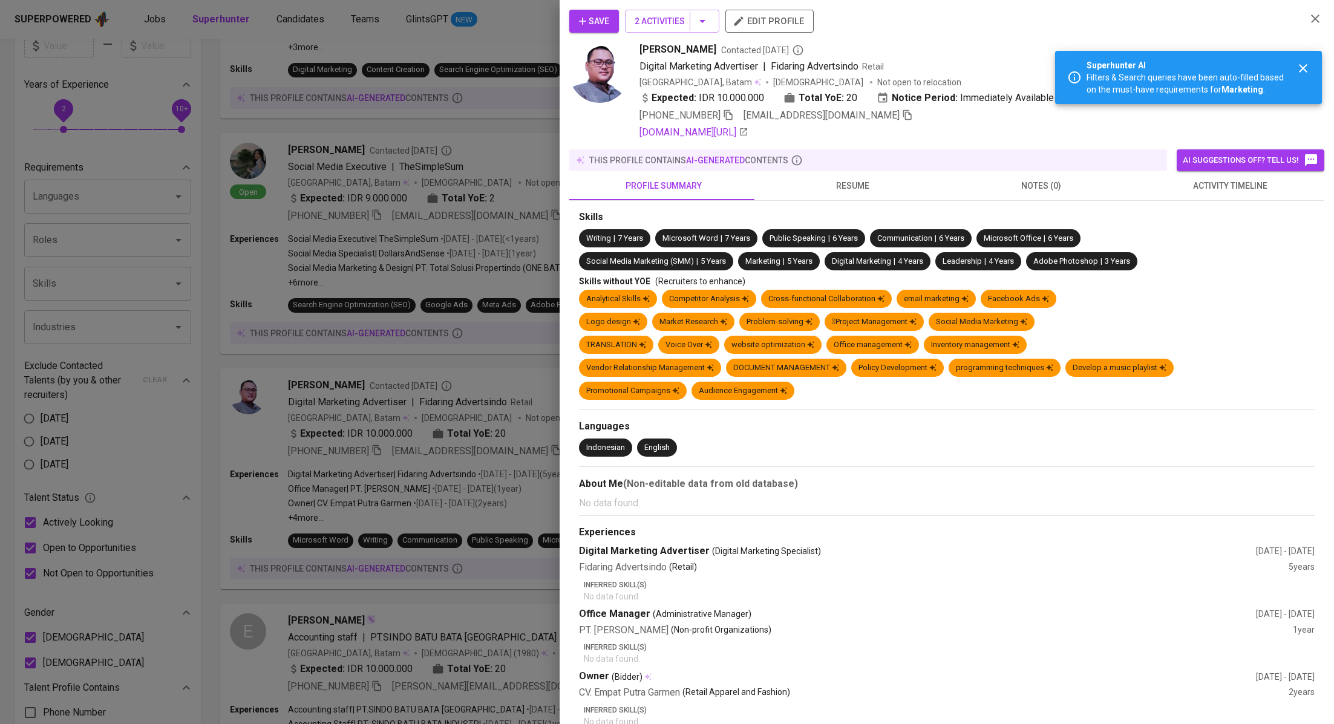
click at [1182, 194] on button "activity timeline" at bounding box center [1230, 185] width 189 height 29
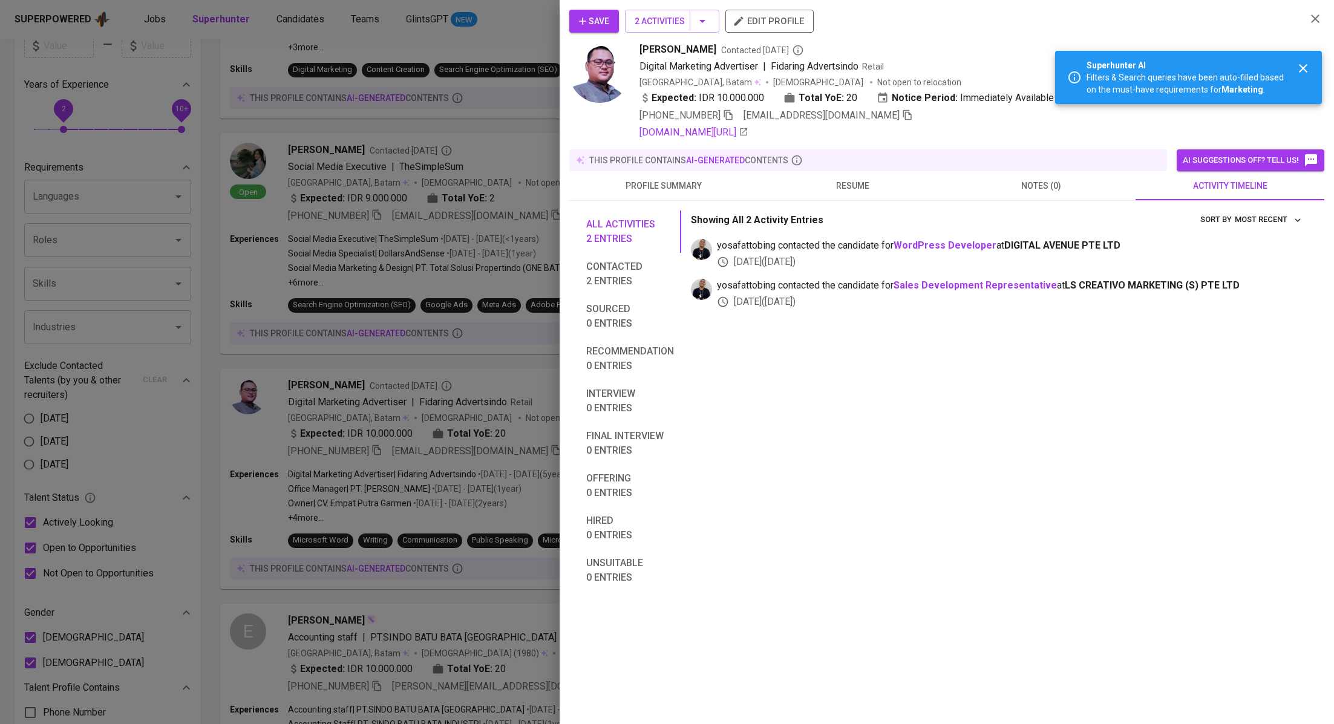
click at [701, 173] on button "profile summary" at bounding box center [663, 185] width 189 height 29
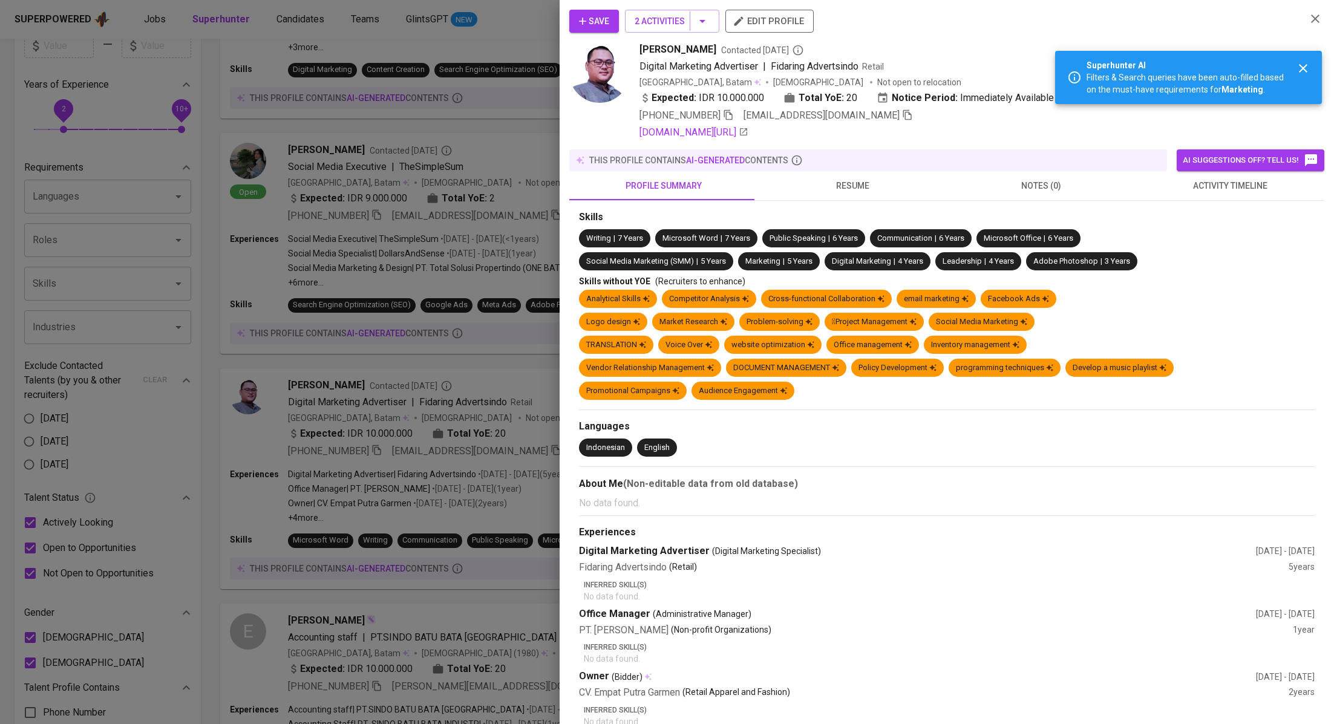
click at [864, 174] on button "resume" at bounding box center [852, 185] width 189 height 29
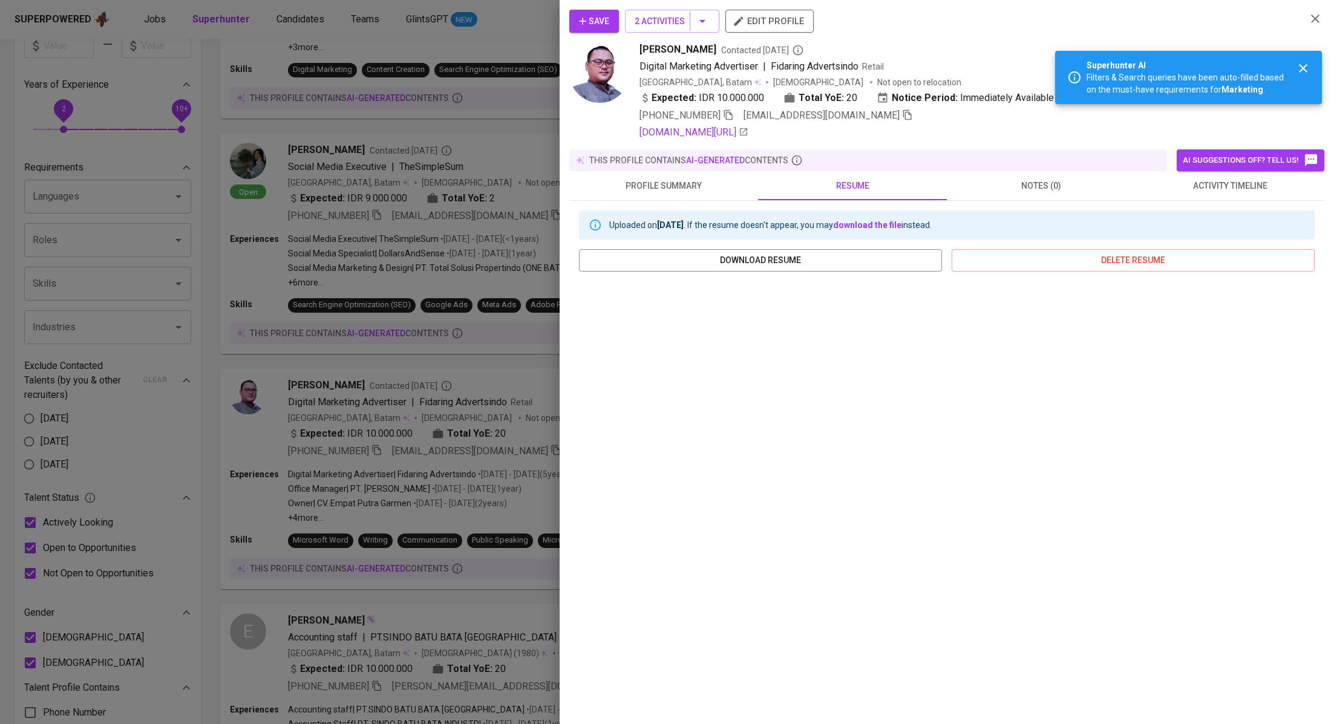
click at [1313, 19] on icon "button" at bounding box center [1315, 18] width 15 height 15
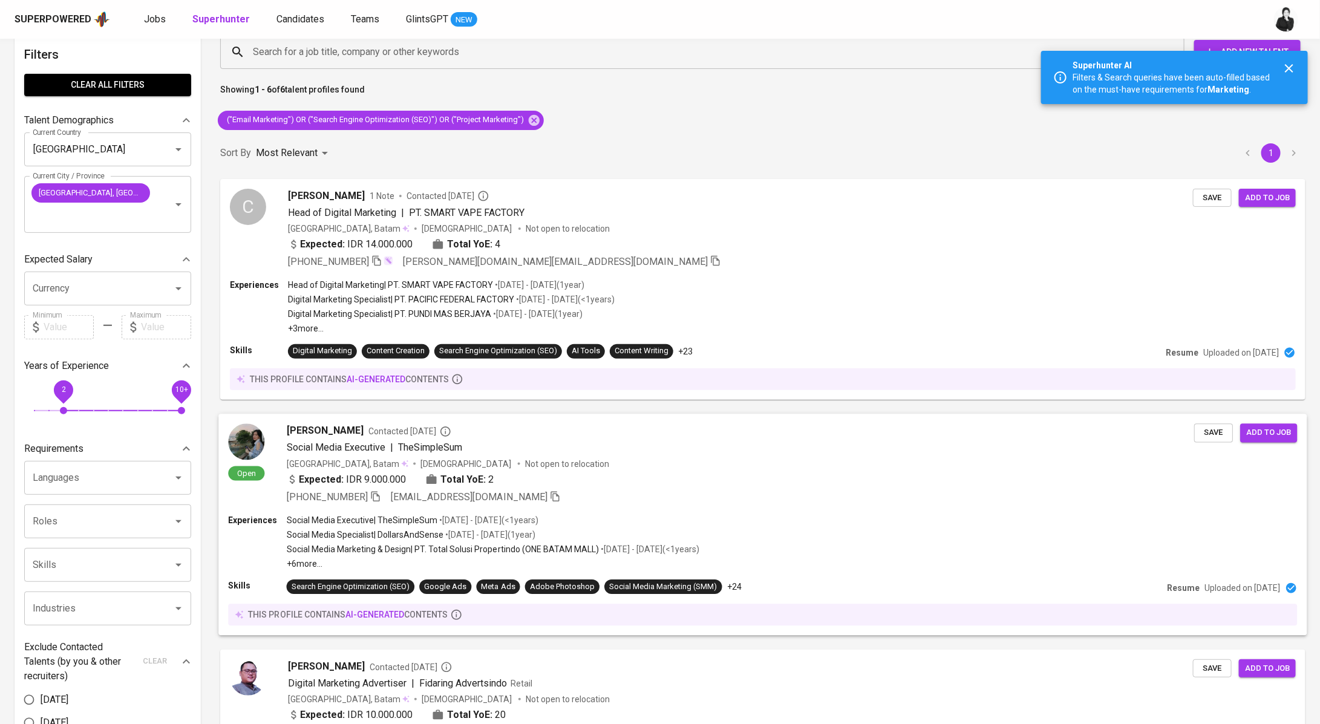
scroll to position [0, 0]
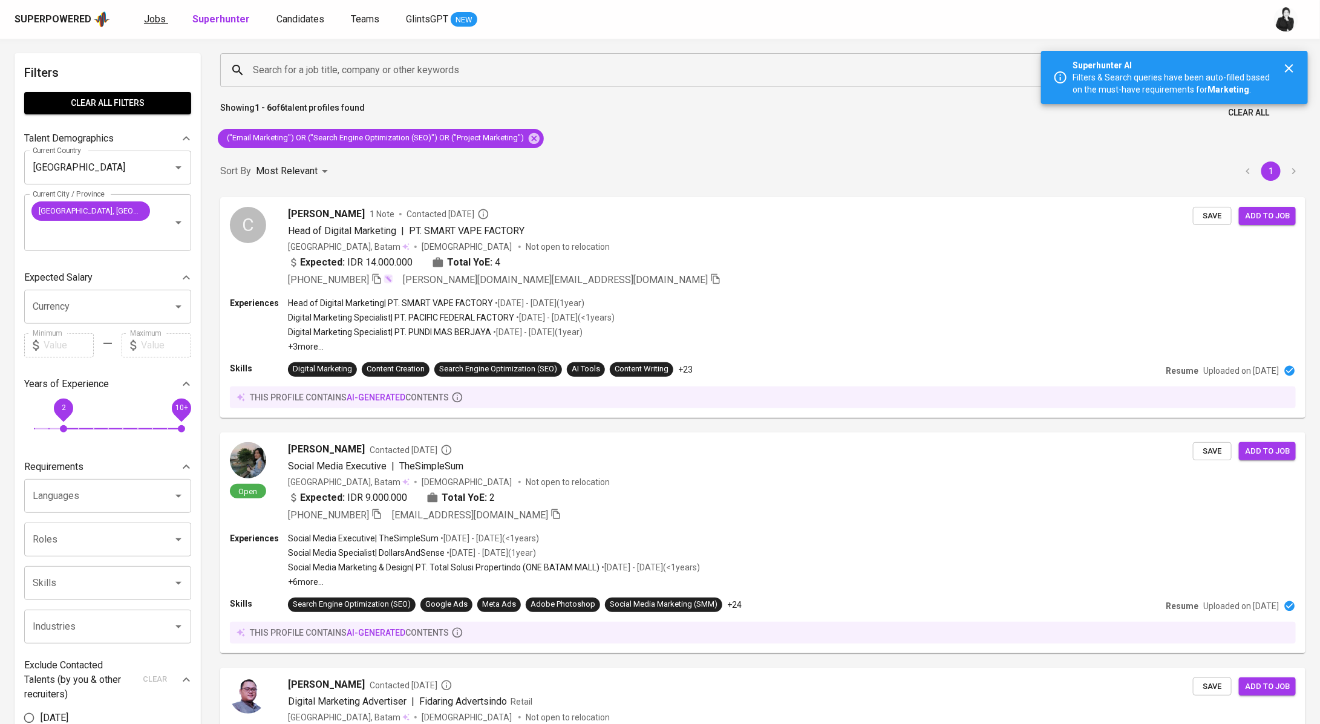
click at [162, 20] on span "Jobs" at bounding box center [155, 18] width 22 height 11
